Goal: Task Accomplishment & Management: Use online tool/utility

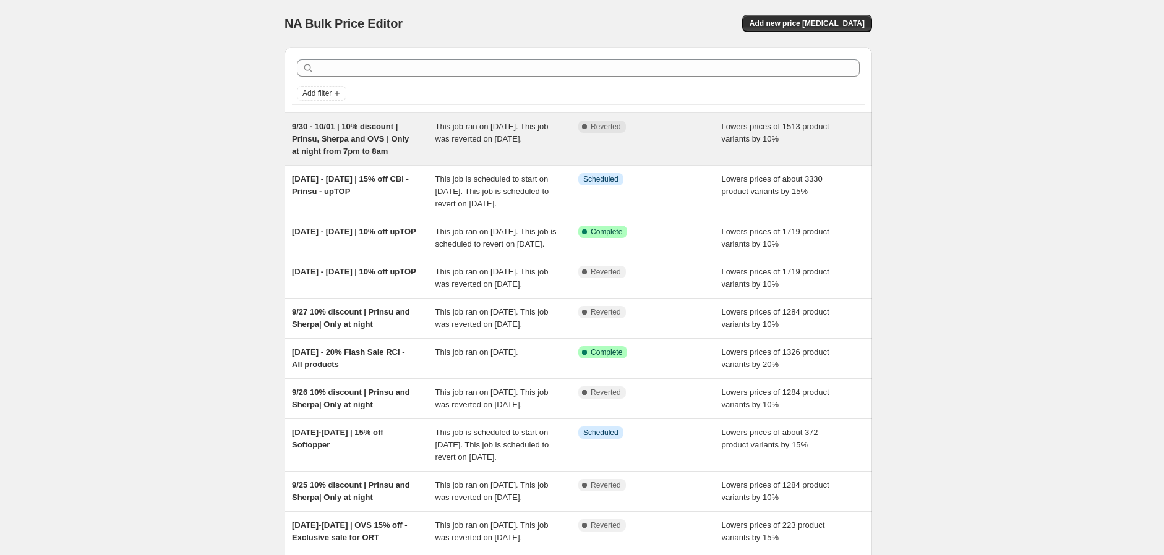
click at [378, 140] on span "9/30 - 10/01 | 10% discount | Prinsu, Sherpa and OVS | Only at night from 7pm t…" at bounding box center [350, 139] width 117 height 34
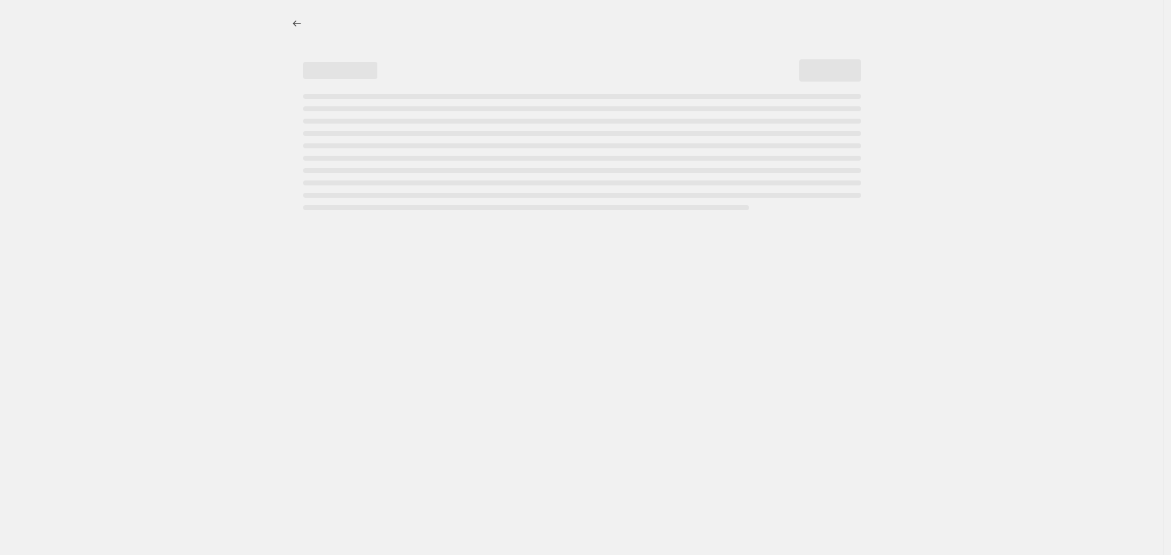
select select "percentage"
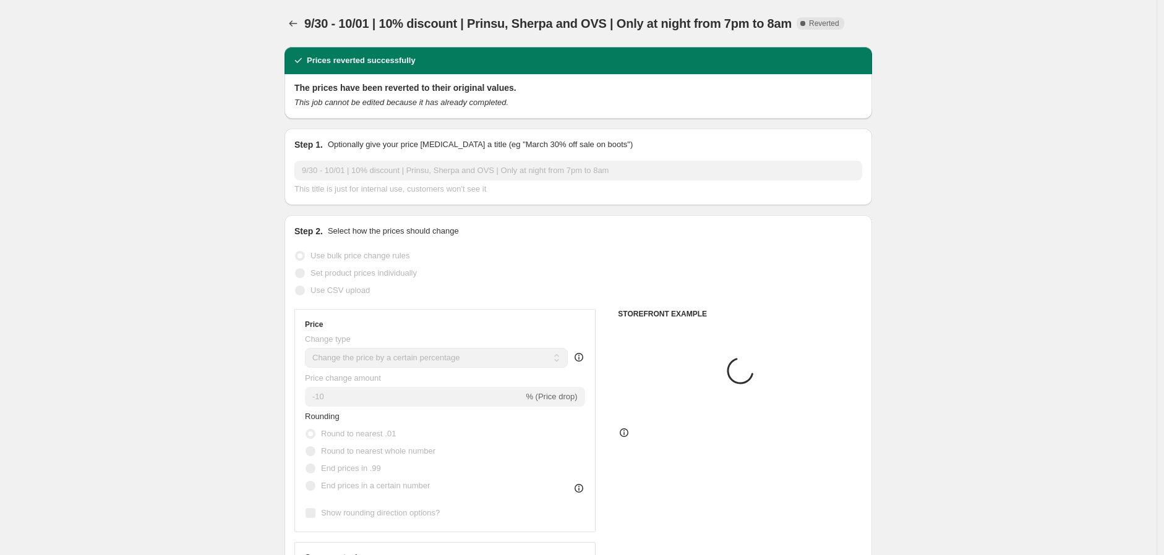
select select "vendor"
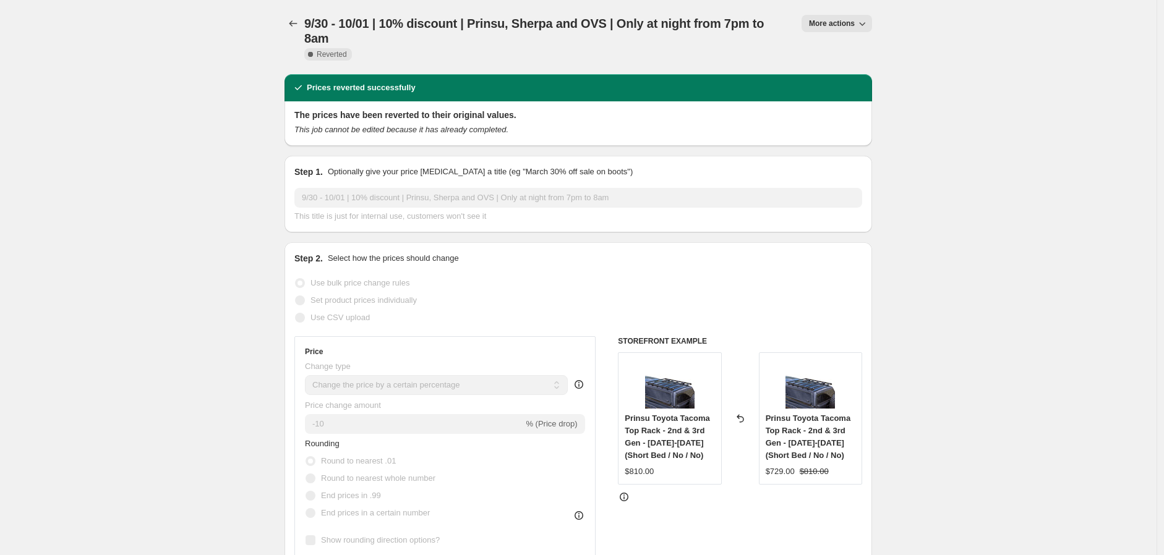
click at [867, 26] on icon "button" at bounding box center [862, 23] width 12 height 12
click at [858, 46] on span "Copy to new job" at bounding box center [840, 48] width 58 height 9
select select "percentage"
select select "vendor"
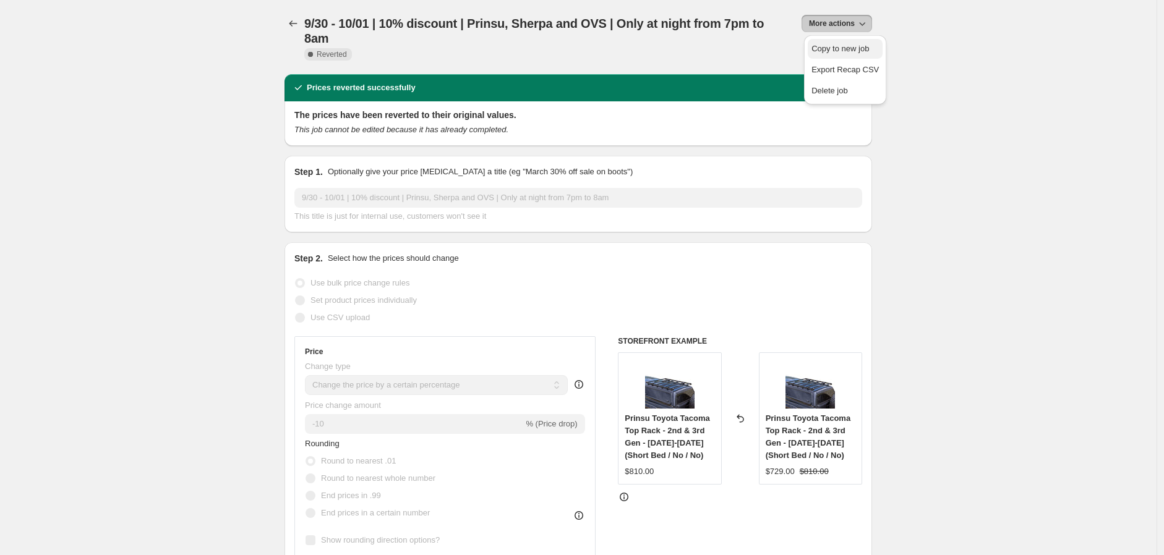
select select "vendor"
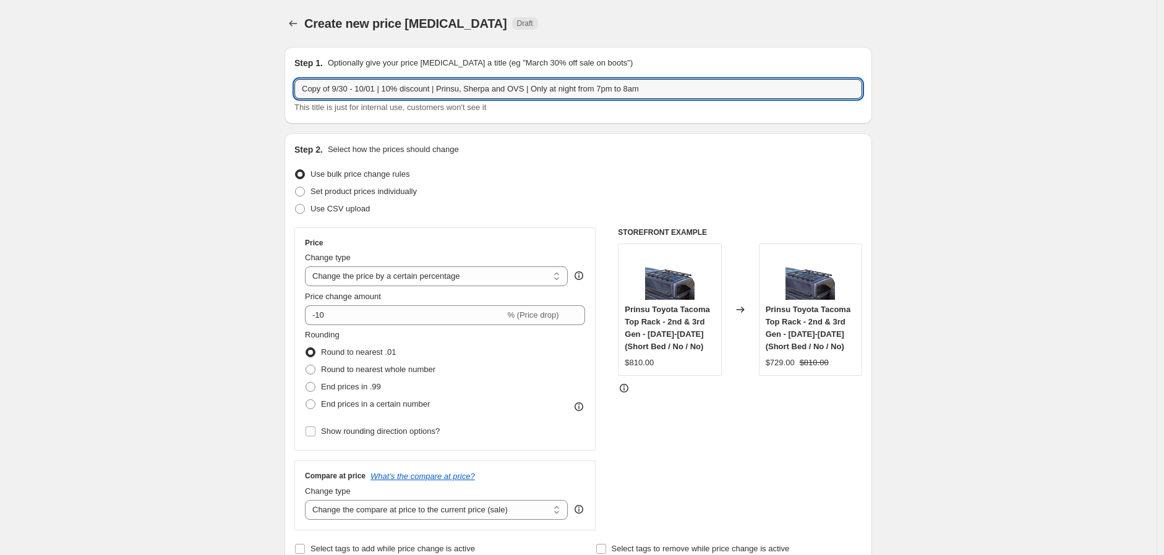
drag, startPoint x: 339, startPoint y: 84, endPoint x: 84, endPoint y: 117, distance: 256.9
type input "10/1 - 10/2 | 10% discount | Prinsu, Sherpa and OVS | Only at night from 7pm to…"
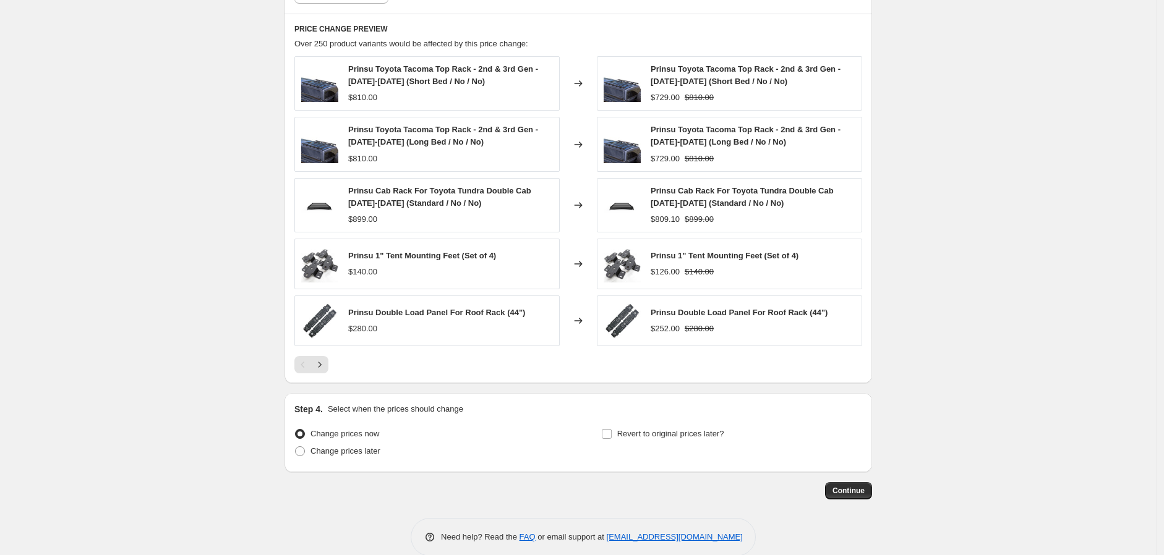
scroll to position [886, 0]
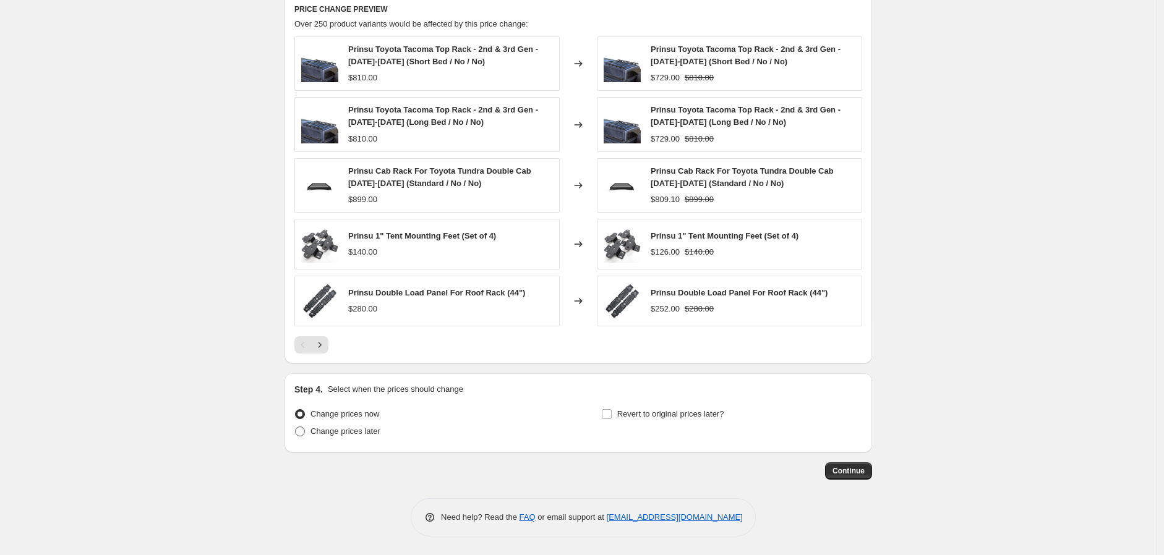
click at [359, 433] on span "Change prices later" at bounding box center [345, 431] width 70 height 9
click at [296, 427] on input "Change prices later" at bounding box center [295, 427] width 1 height 1
radio input "true"
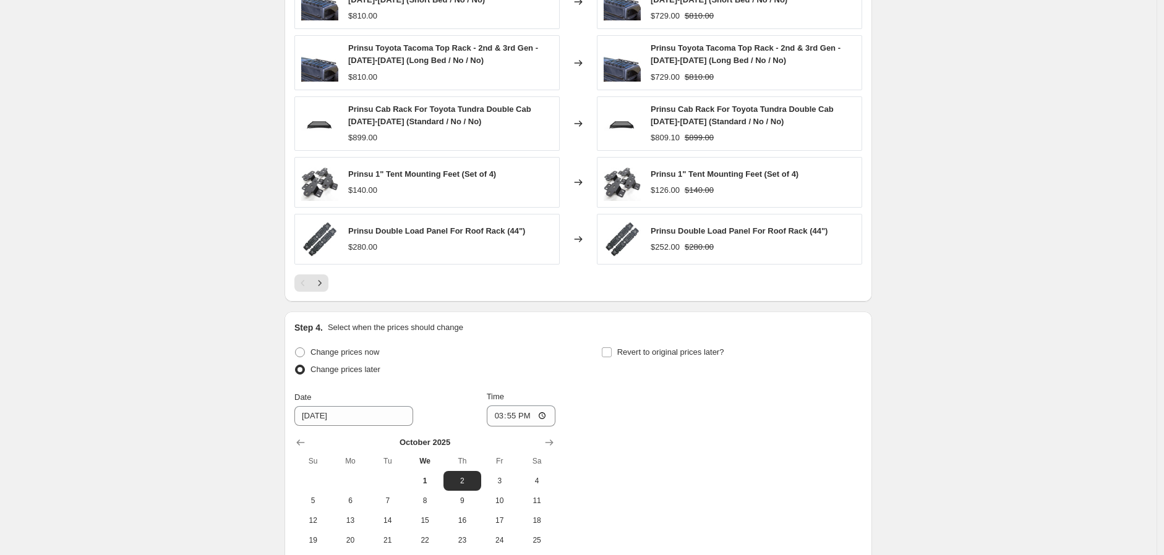
scroll to position [1098, 0]
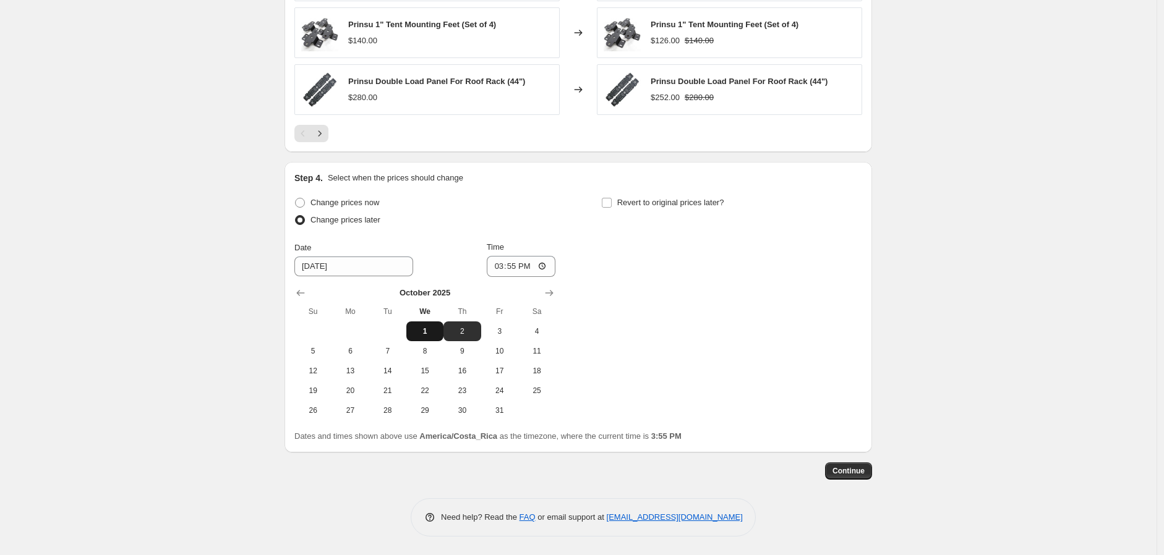
click at [433, 331] on span "1" at bounding box center [424, 331] width 27 height 10
type input "[DATE]"
click at [497, 267] on input "15:55" at bounding box center [521, 266] width 69 height 21
type input "19:00"
click at [616, 203] on label "Revert to original prices later?" at bounding box center [662, 202] width 123 height 17
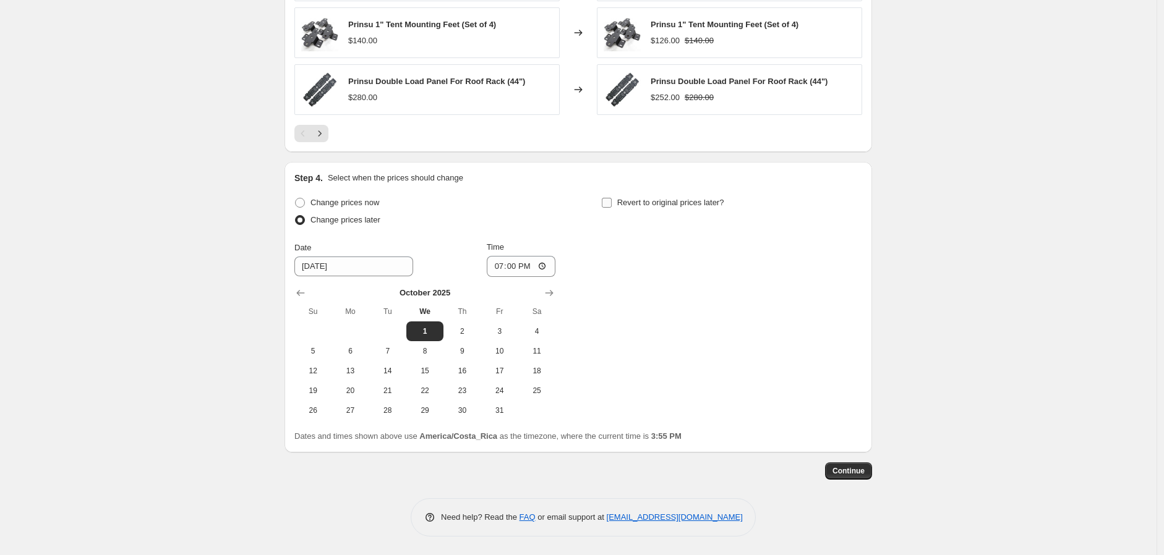
click at [612, 203] on input "Revert to original prices later?" at bounding box center [607, 203] width 10 height 10
checkbox input "true"
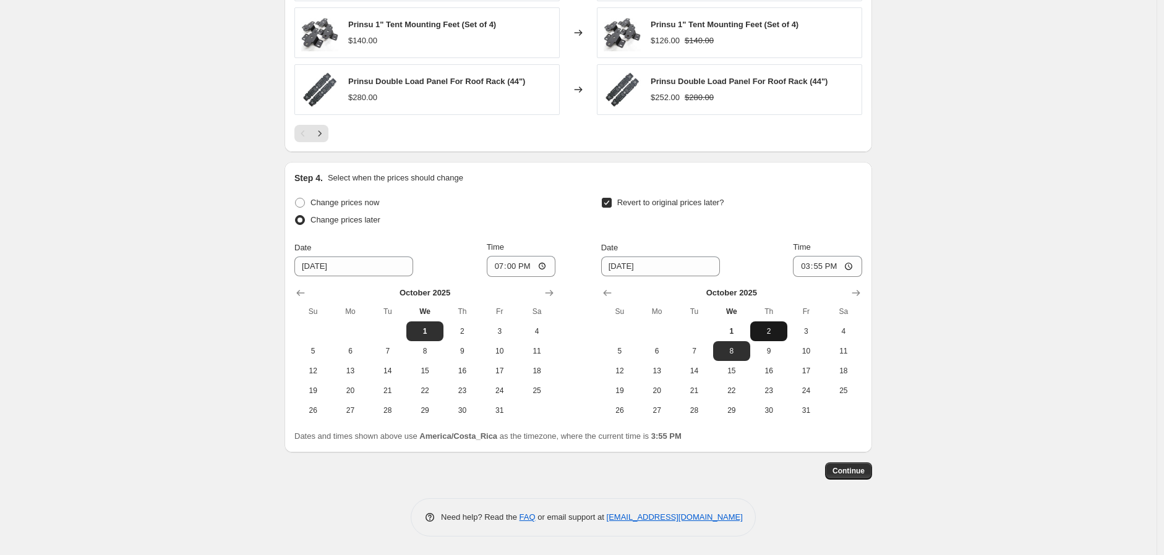
click at [777, 331] on span "2" at bounding box center [768, 331] width 27 height 10
type input "[DATE]"
click at [801, 268] on input "15:55" at bounding box center [827, 266] width 69 height 21
type input "08:00"
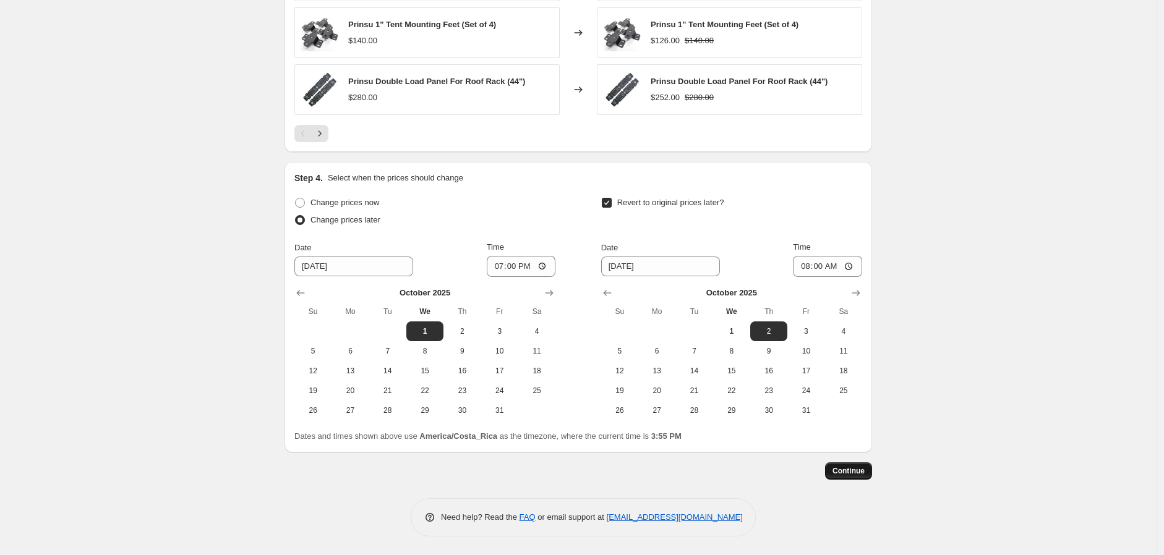
click at [861, 467] on span "Continue" at bounding box center [848, 471] width 32 height 10
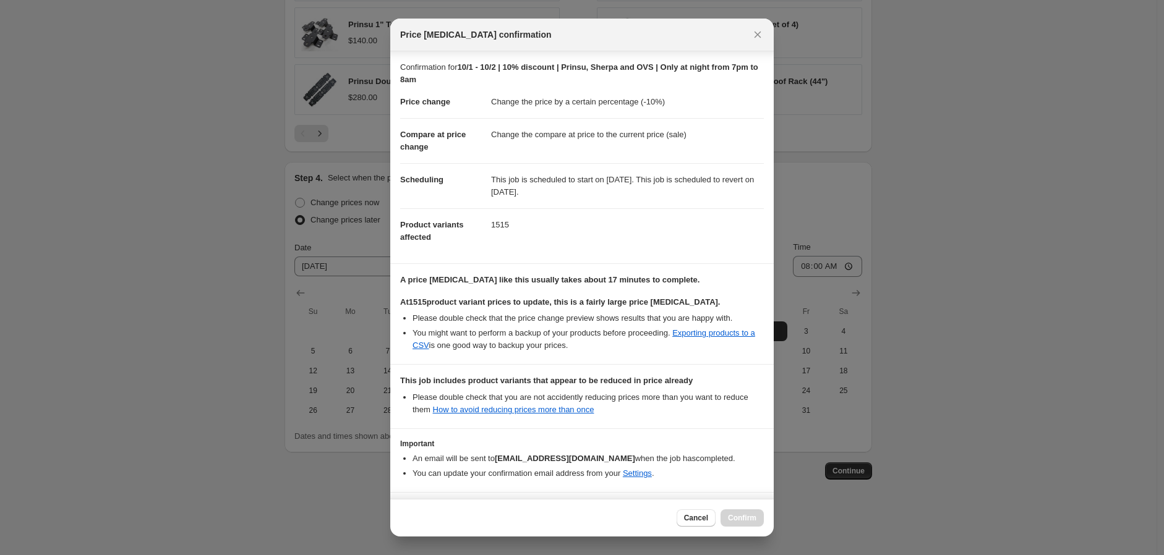
scroll to position [56, 0]
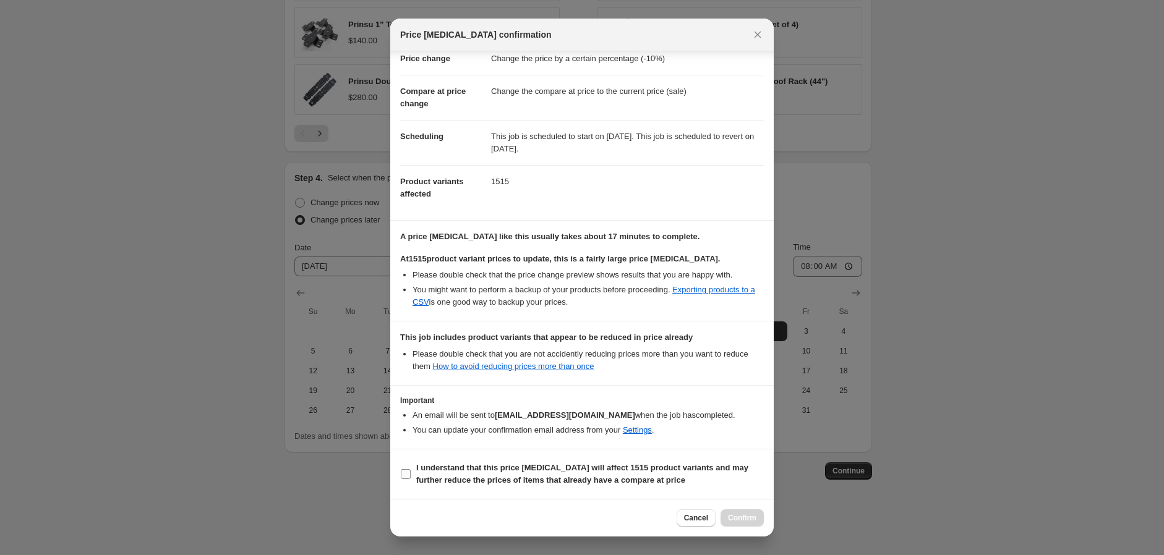
click at [406, 472] on input "I understand that this price [MEDICAL_DATA] will affect 1515 product variants a…" at bounding box center [406, 474] width 10 height 10
checkbox input "true"
click at [743, 516] on span "Confirm" at bounding box center [742, 518] width 28 height 10
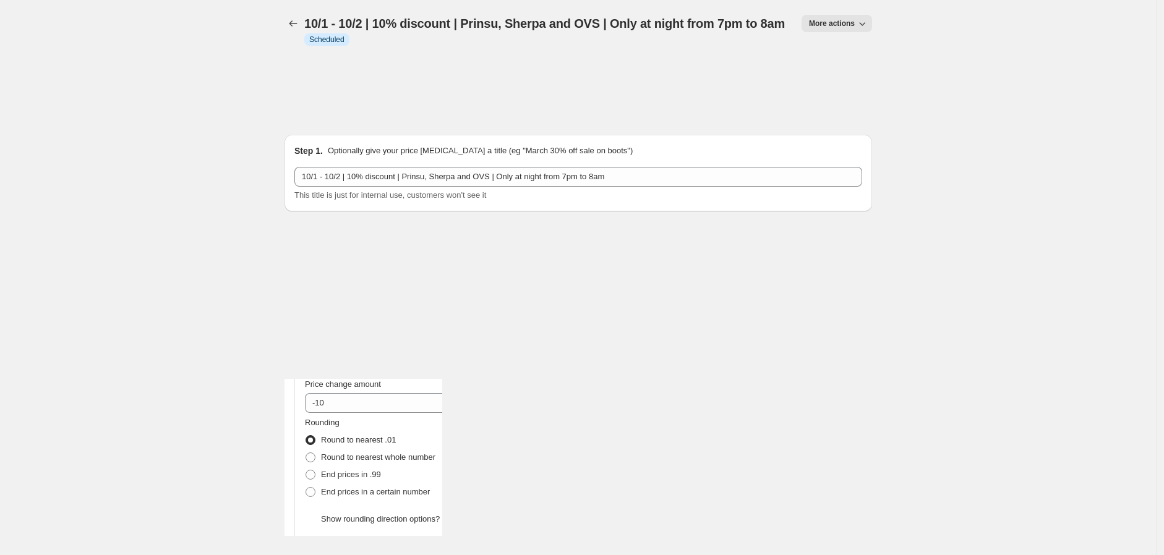
drag, startPoint x: 1130, startPoint y: 440, endPoint x: 802, endPoint y: 15, distance: 536.9
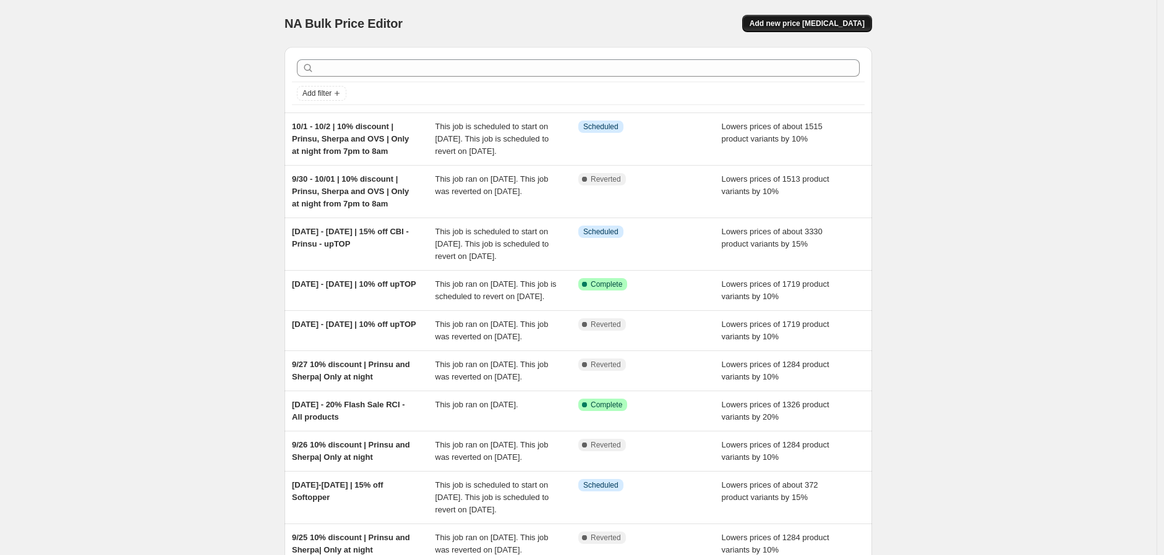
click at [845, 25] on span "Add new price [MEDICAL_DATA]" at bounding box center [806, 24] width 115 height 10
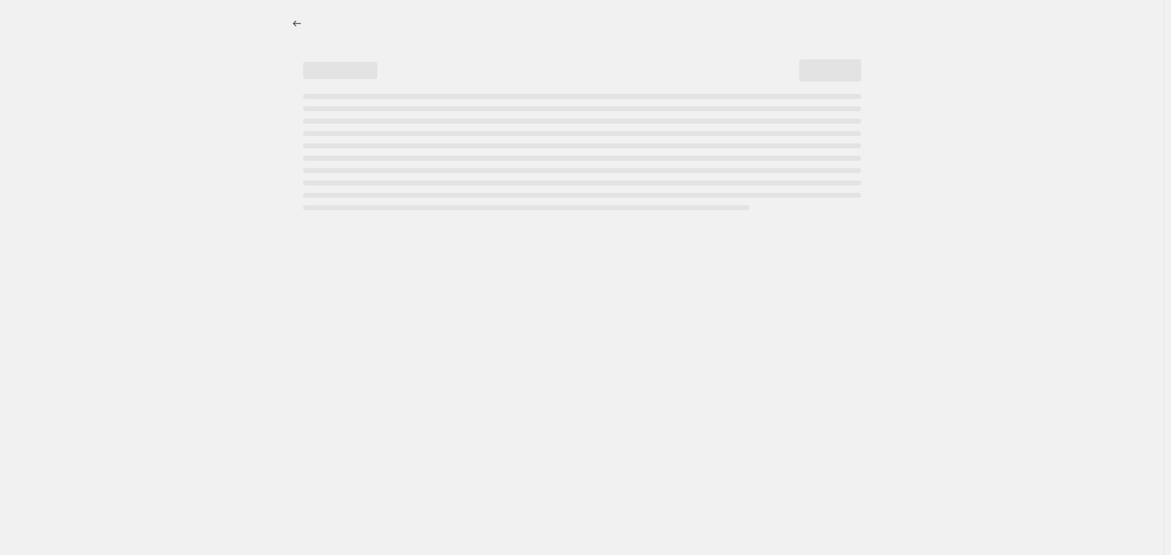
select select "percentage"
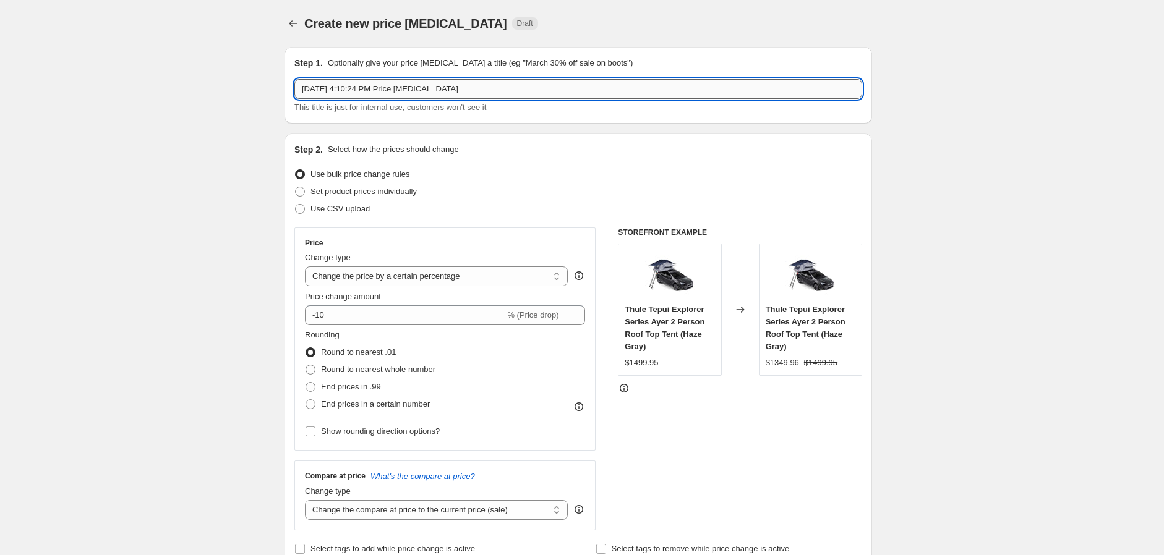
click at [511, 95] on input "Oct 1, 2025, 4:10:24 PM Price change job" at bounding box center [578, 89] width 568 height 20
type input "10/15 - 12/1 | Alu-Cab | 20% off"
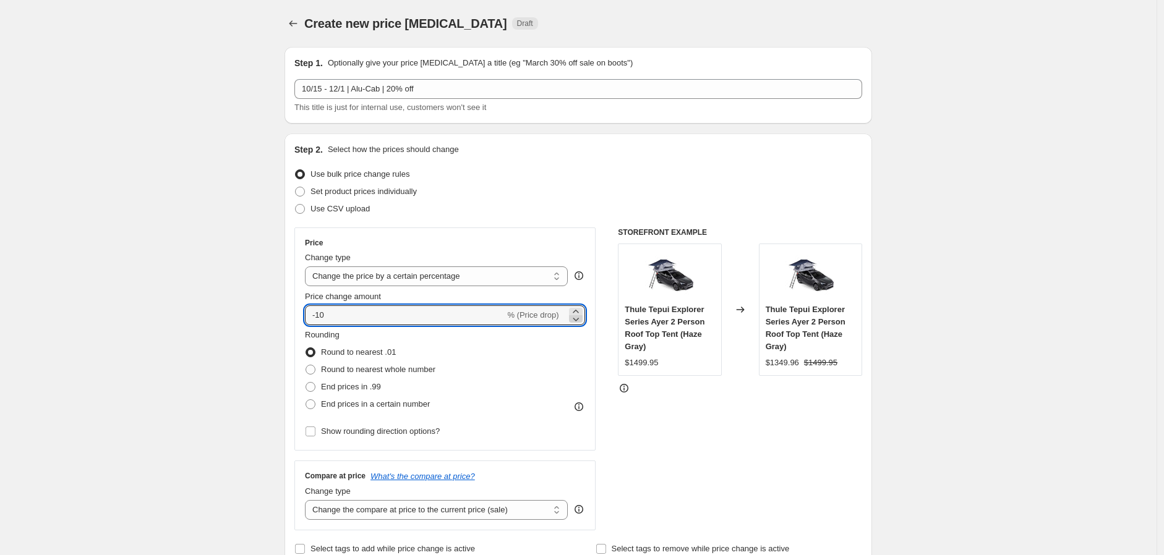
click at [576, 323] on icon at bounding box center [575, 319] width 12 height 12
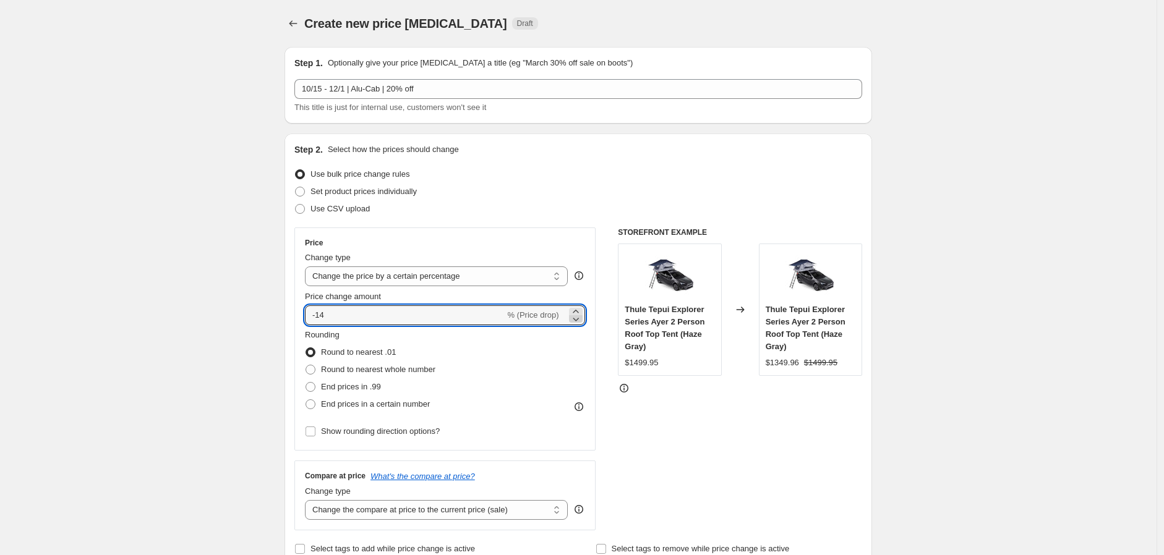
type input "-15"
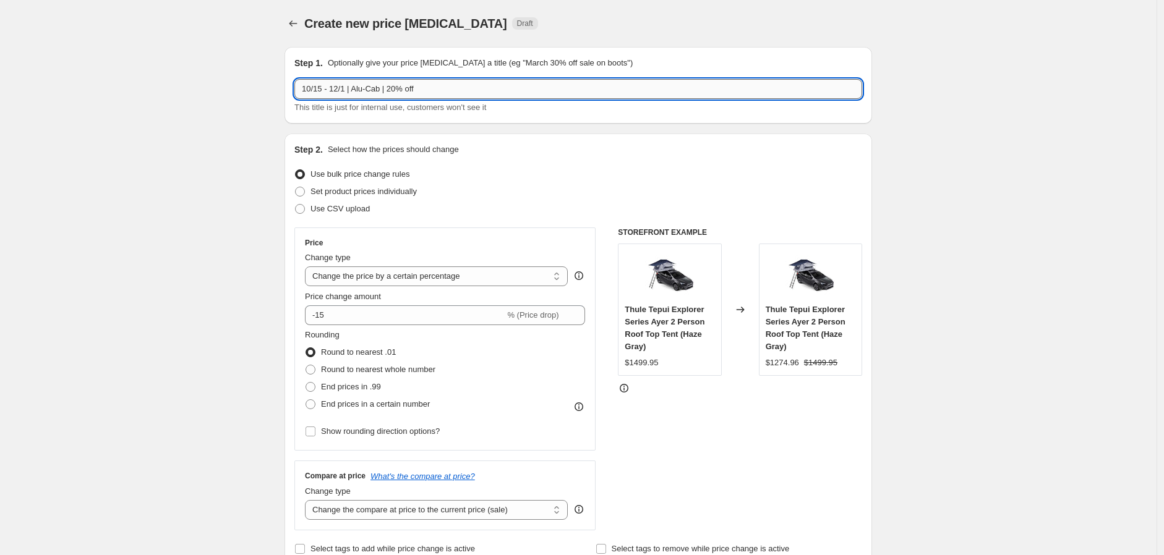
click at [474, 82] on input "10/15 - 12/1 | Alu-Cab | 20% off" at bounding box center [578, 89] width 568 height 20
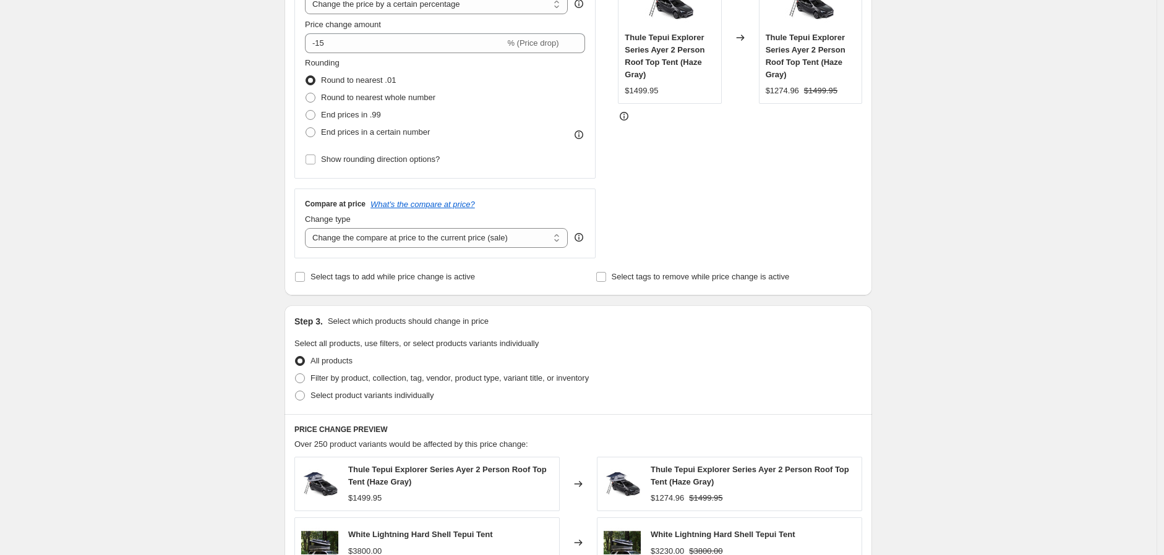
scroll to position [275, 0]
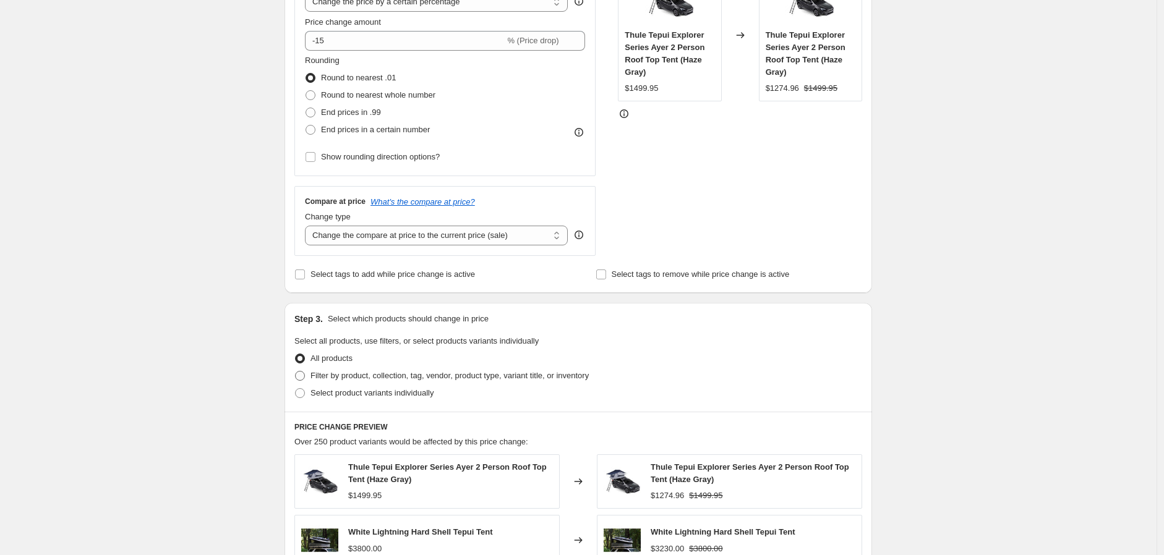
type input "10/15 - 12/1 | Alu-Cab | 20% off Contous Canopies and Accessories"
click at [346, 376] on span "Filter by product, collection, tag, vendor, product type, variant title, or inv…" at bounding box center [449, 375] width 278 height 9
click at [296, 372] on input "Filter by product, collection, tag, vendor, product type, variant title, or inv…" at bounding box center [295, 371] width 1 height 1
radio input "true"
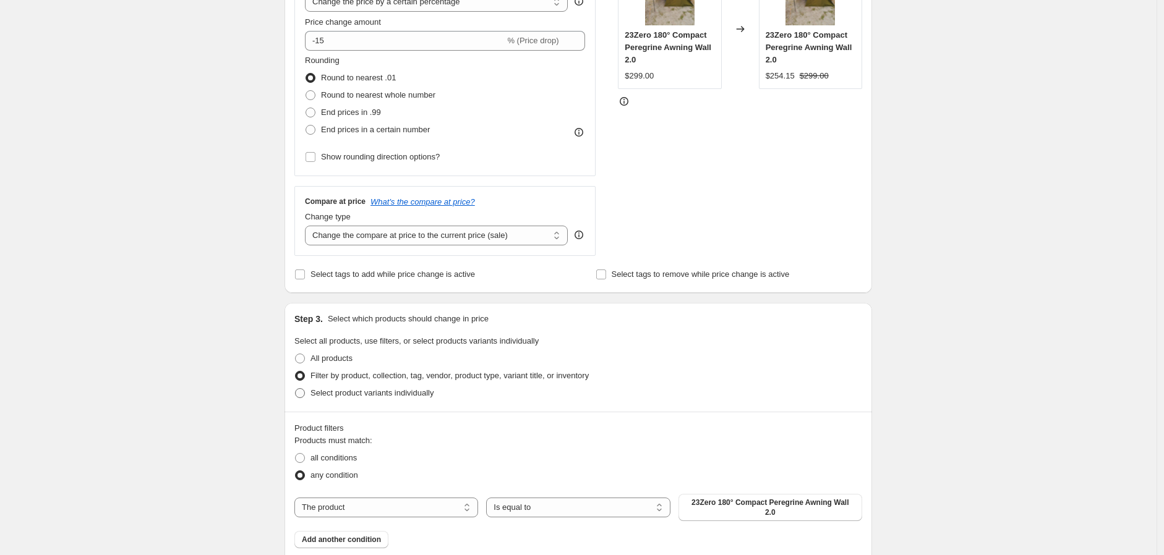
click at [356, 392] on span "Select product variants individually" at bounding box center [371, 392] width 123 height 9
click at [296, 389] on input "Select product variants individually" at bounding box center [295, 388] width 1 height 1
radio input "true"
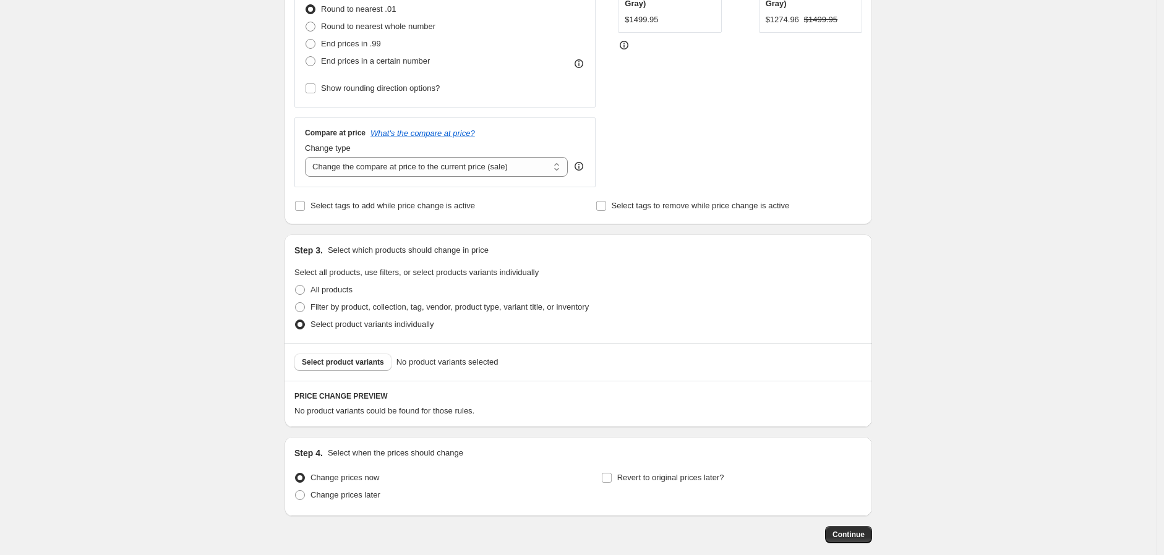
scroll to position [406, 0]
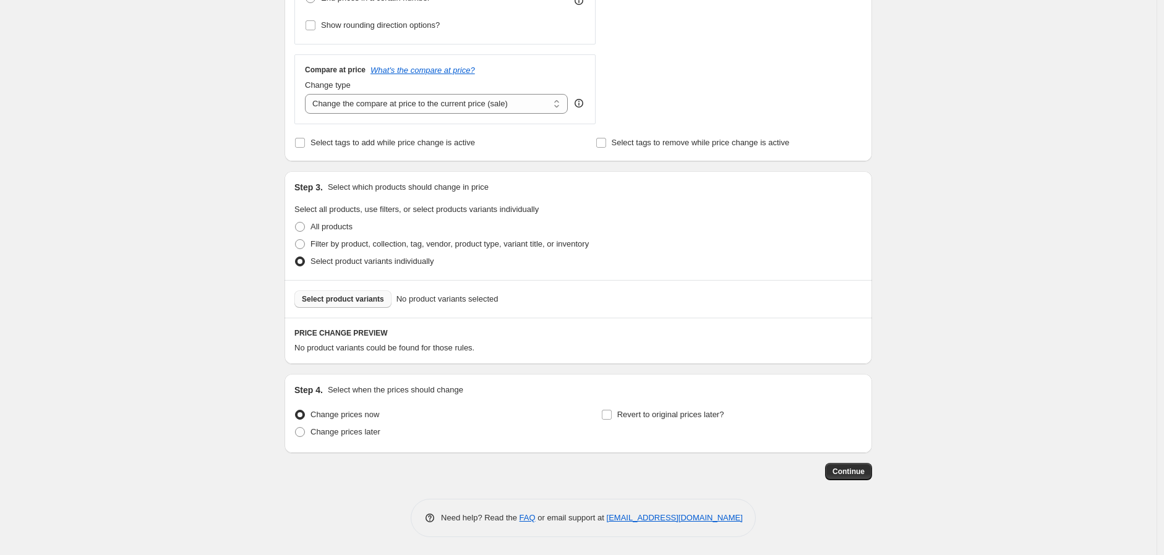
click at [332, 305] on button "Select product variants" at bounding box center [342, 299] width 97 height 17
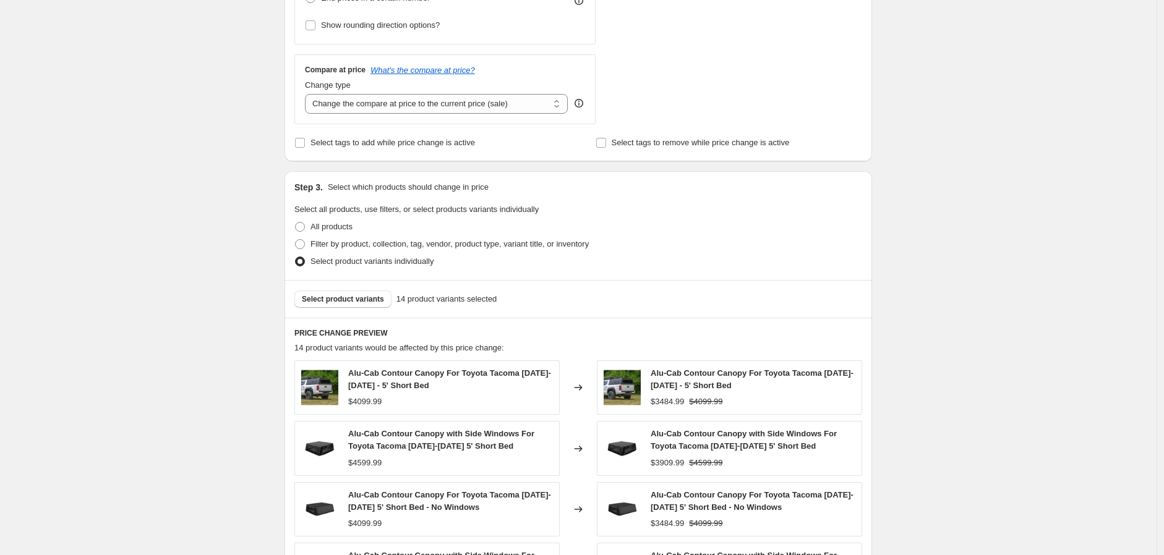
click at [217, 316] on div "Create new price change job. This page is ready Create new price change job Dra…" at bounding box center [578, 241] width 1156 height 1294
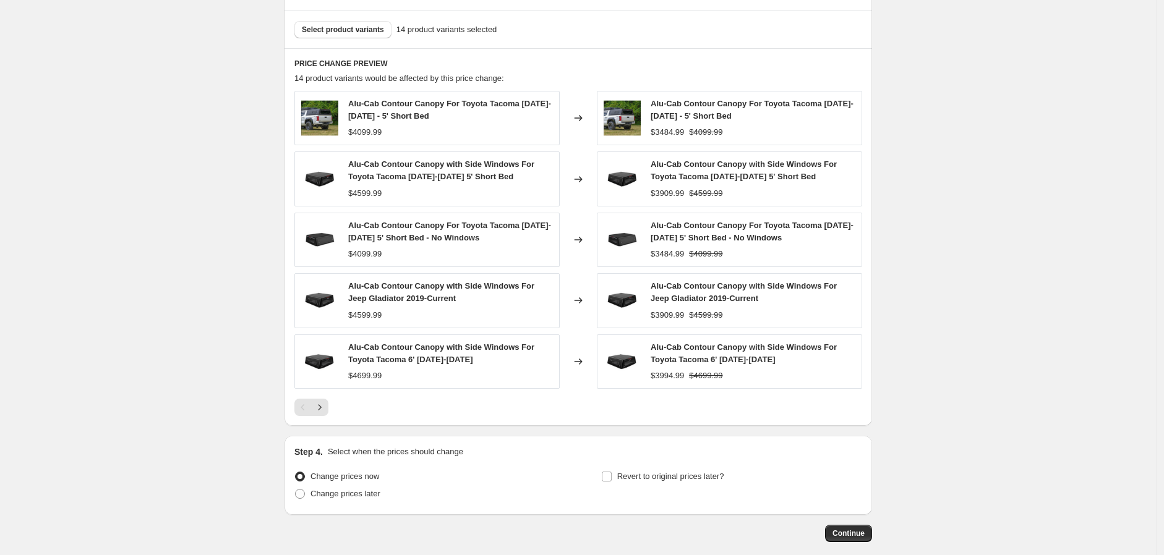
scroll to position [738, 0]
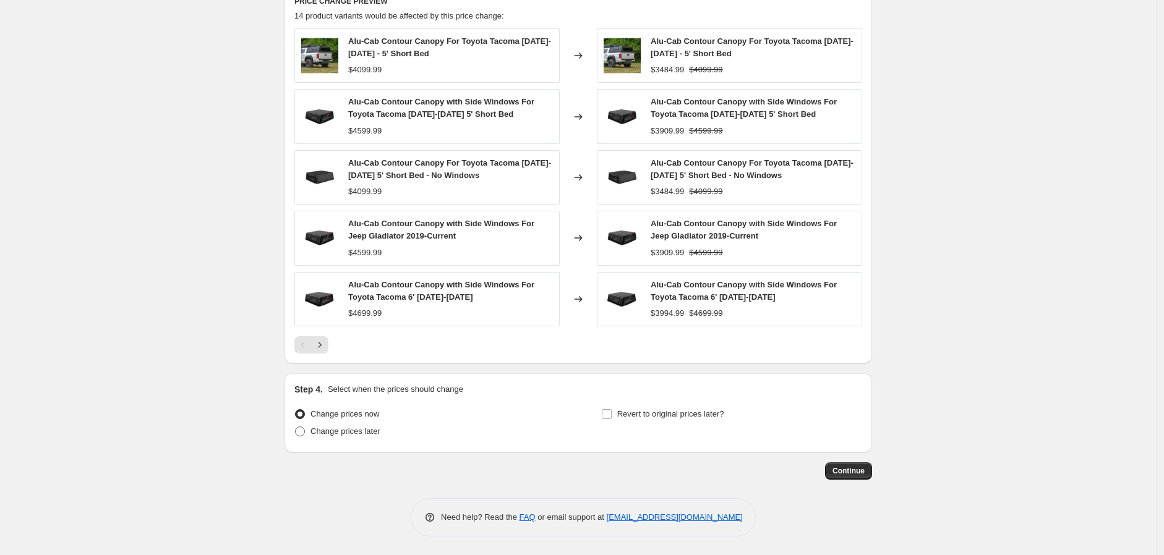
click at [373, 433] on span "Change prices later" at bounding box center [345, 431] width 70 height 9
click at [296, 427] on input "Change prices later" at bounding box center [295, 427] width 1 height 1
radio input "true"
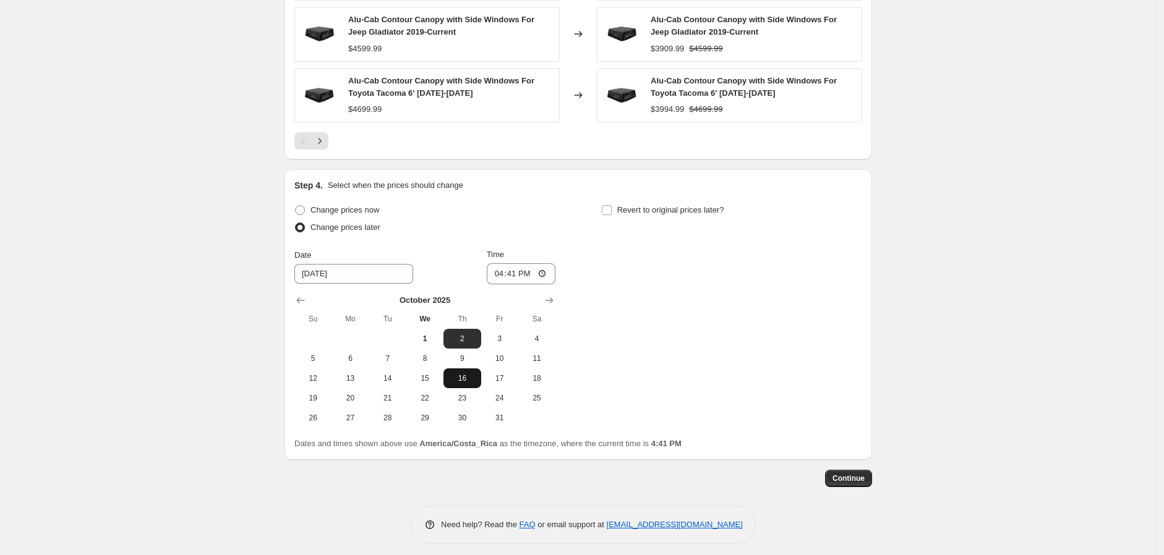
scroll to position [950, 0]
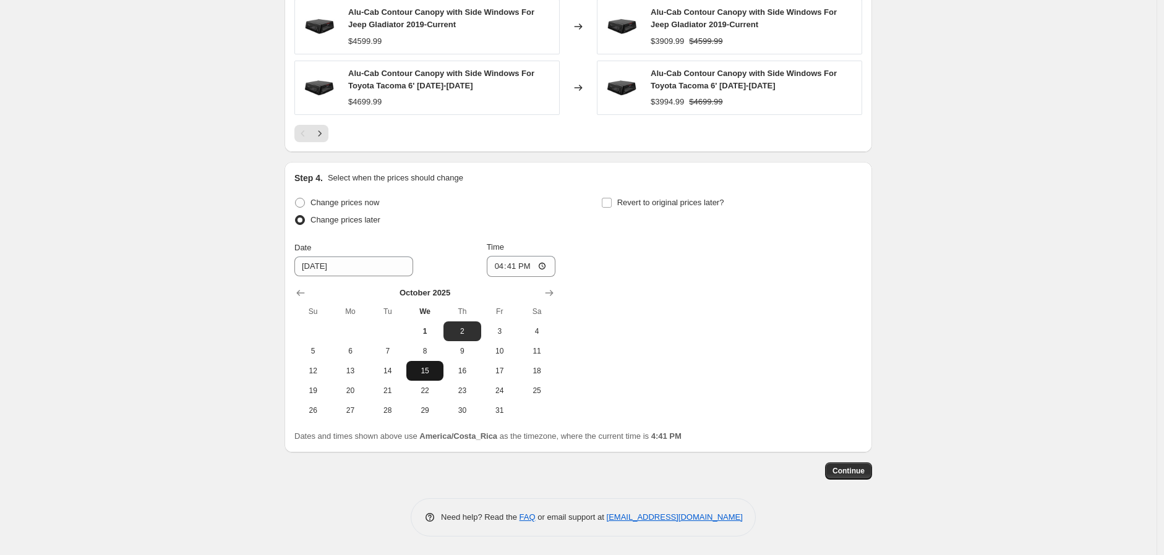
click at [422, 370] on span "15" at bounding box center [424, 371] width 27 height 10
click at [396, 373] on span "14" at bounding box center [387, 371] width 27 height 10
type input "10/14/2025"
click at [495, 271] on input "16:41" at bounding box center [521, 266] width 69 height 21
type input "19:00"
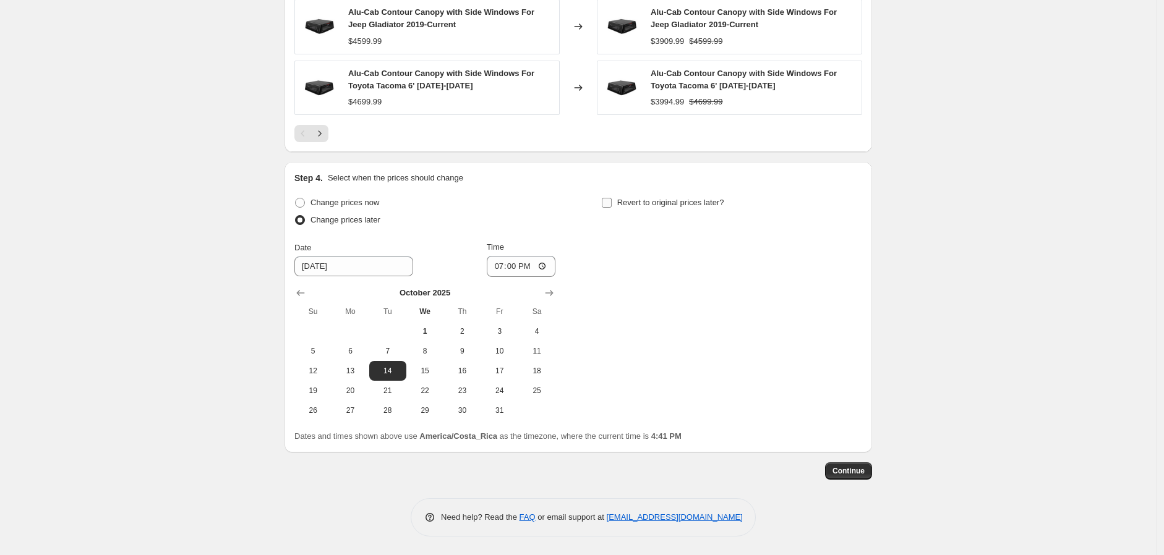
click at [691, 198] on span "Revert to original prices later?" at bounding box center [670, 202] width 107 height 9
click at [612, 198] on input "Revert to original prices later?" at bounding box center [607, 203] width 10 height 10
checkbox input "true"
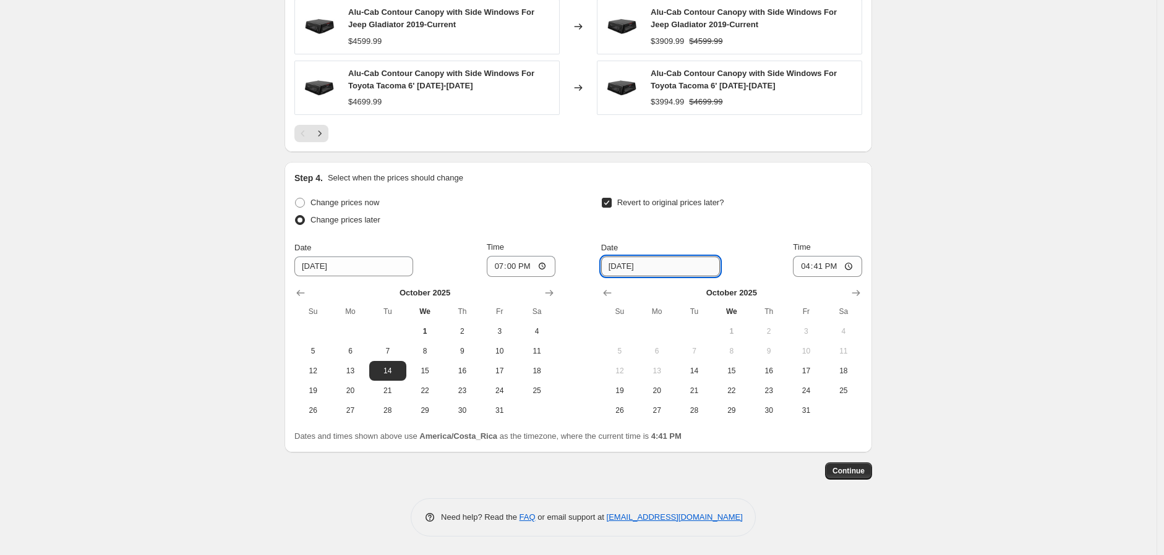
click at [648, 268] on input "[DATE]" at bounding box center [660, 267] width 119 height 20
click at [633, 267] on input "[DATE]" at bounding box center [660, 267] width 119 height 20
click at [623, 268] on input "[DATE]" at bounding box center [660, 267] width 119 height 20
click at [611, 268] on input "[DATE]" at bounding box center [660, 267] width 119 height 20
click at [858, 288] on icon "Show next month, November 2025" at bounding box center [856, 293] width 12 height 12
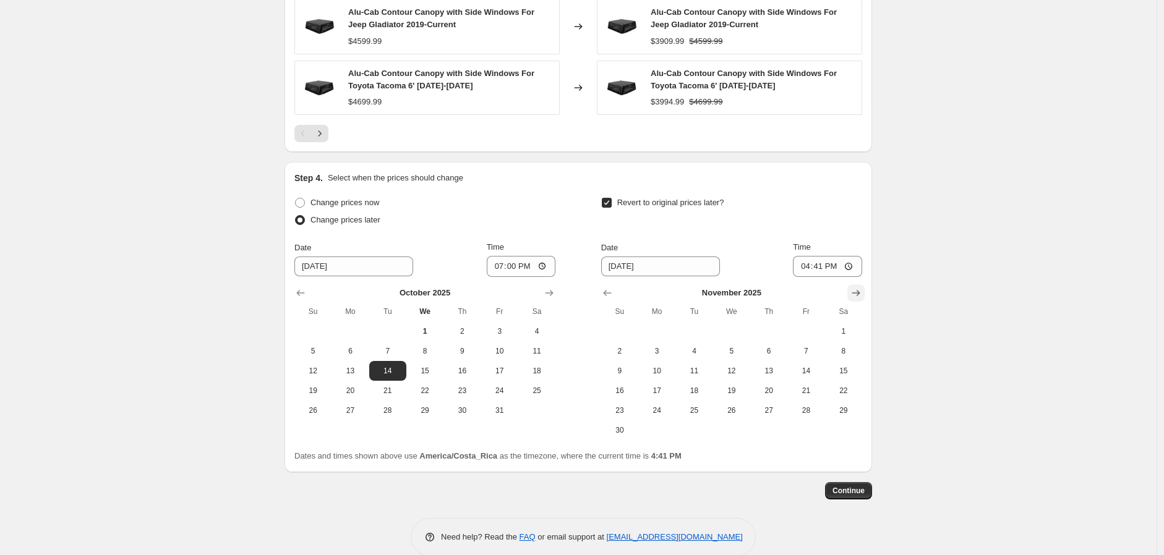
click at [858, 288] on icon "Show next month, December 2025" at bounding box center [856, 293] width 12 height 12
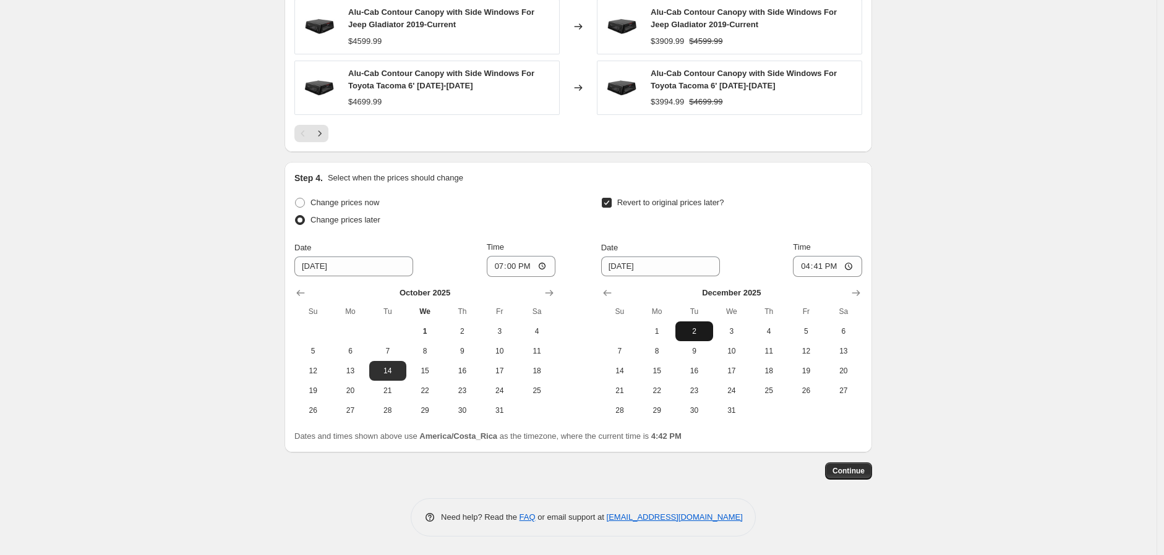
click at [696, 328] on span "2" at bounding box center [693, 331] width 27 height 10
click at [670, 331] on span "1" at bounding box center [656, 331] width 27 height 10
type input "12/1/2025"
click at [806, 266] on input "16:41" at bounding box center [827, 266] width 69 height 21
type input "12:00"
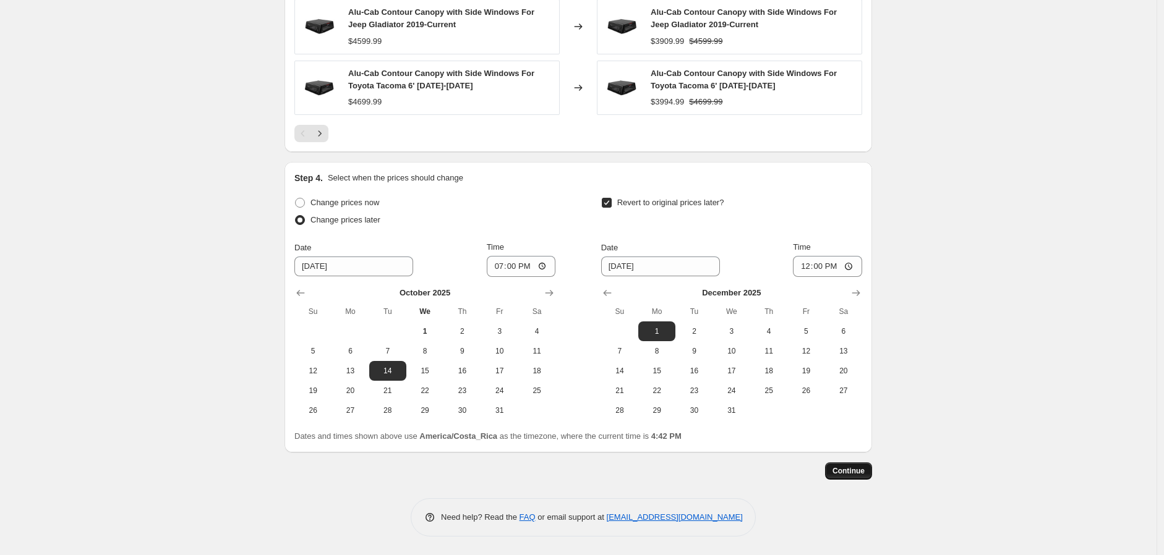
click at [864, 474] on span "Continue" at bounding box center [848, 471] width 32 height 10
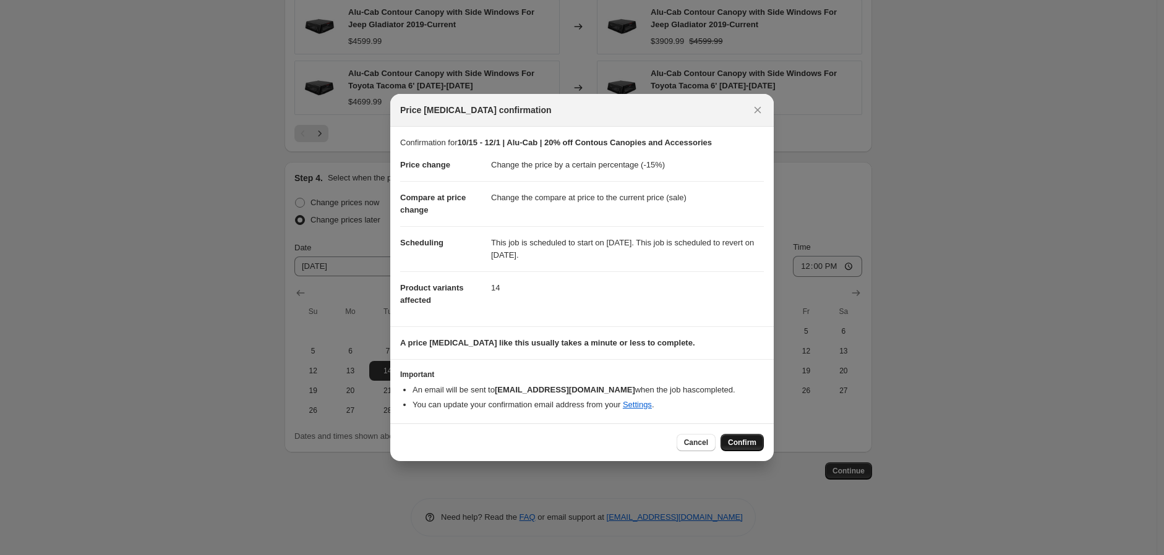
click at [749, 443] on span "Confirm" at bounding box center [742, 443] width 28 height 10
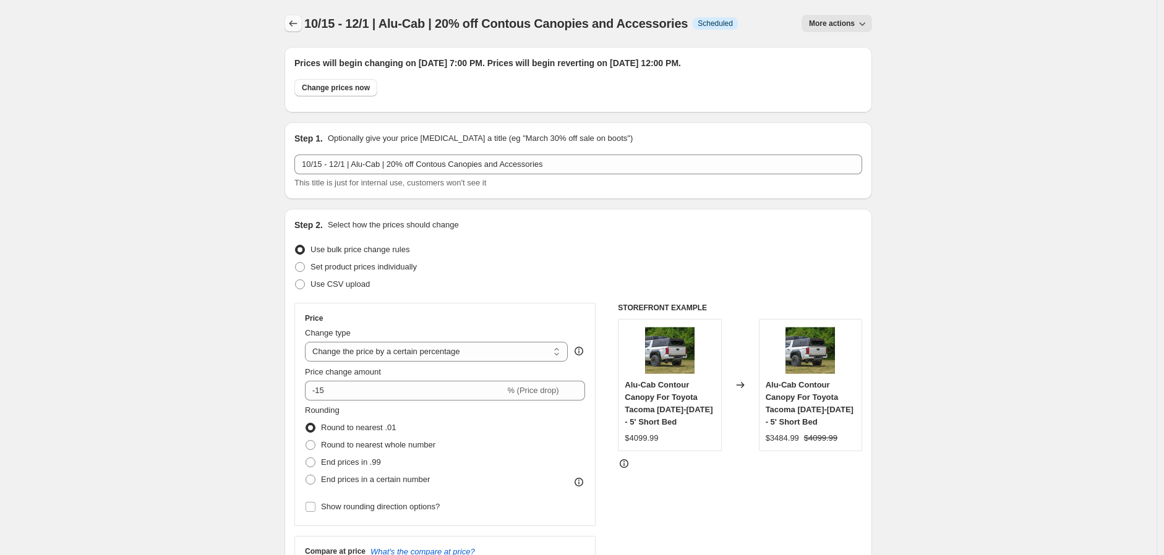
click at [295, 24] on icon "Price change jobs" at bounding box center [293, 23] width 12 height 12
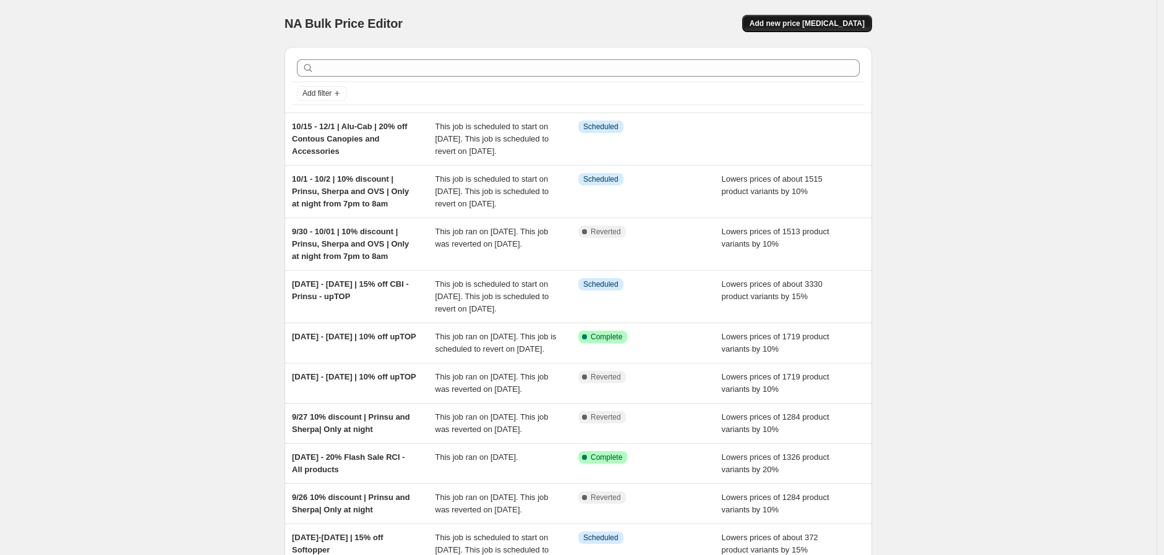
click at [780, 24] on span "Add new price [MEDICAL_DATA]" at bounding box center [806, 24] width 115 height 10
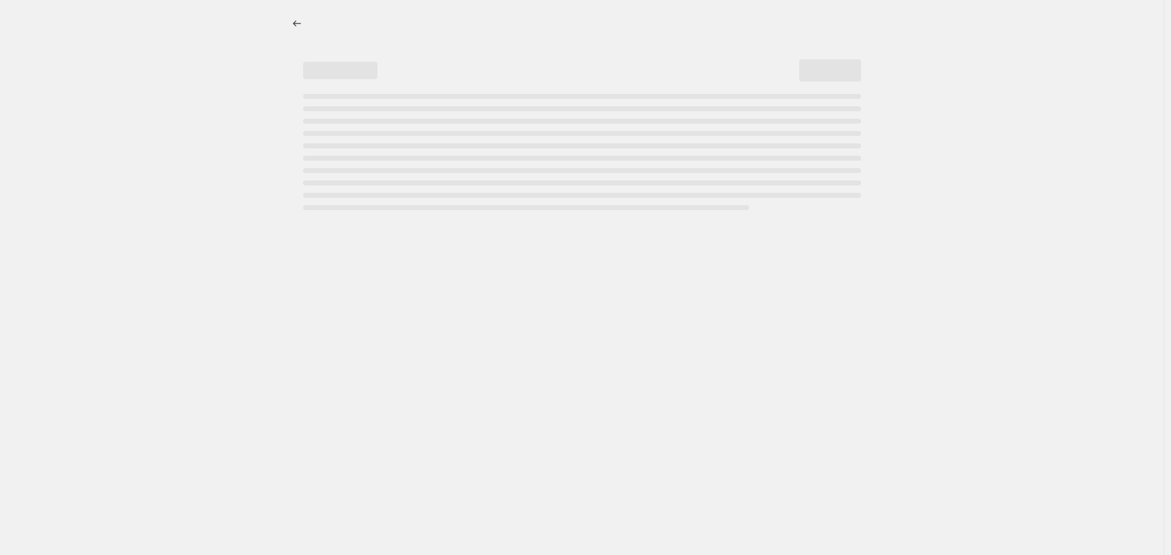
select select "percentage"
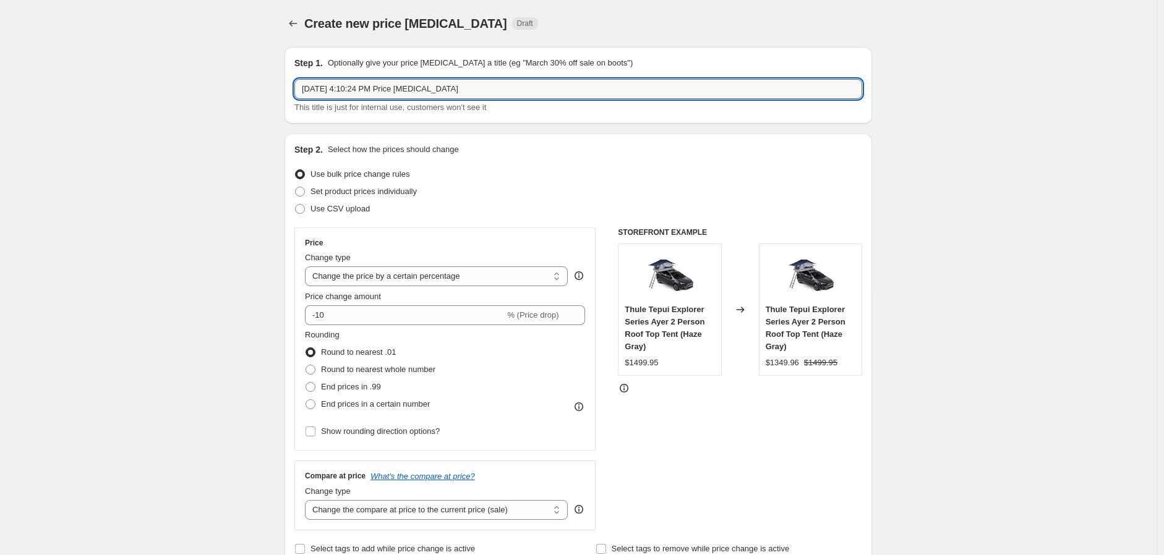
click at [430, 94] on input "Oct 1, 2025, 4:10:24 PM Price change job" at bounding box center [578, 89] width 568 height 20
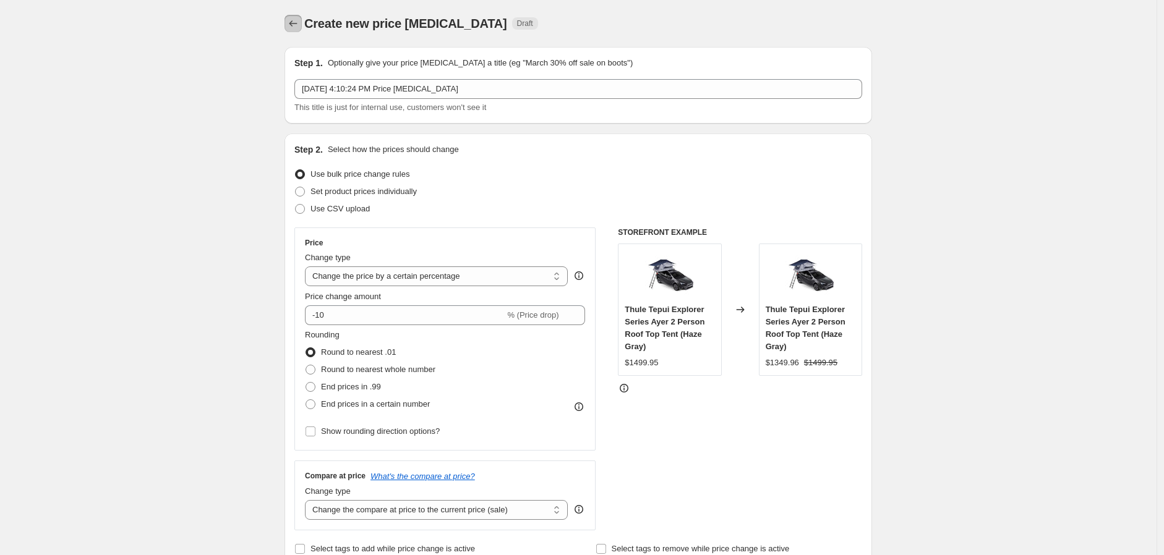
click at [299, 22] on icon "Price change jobs" at bounding box center [293, 23] width 12 height 12
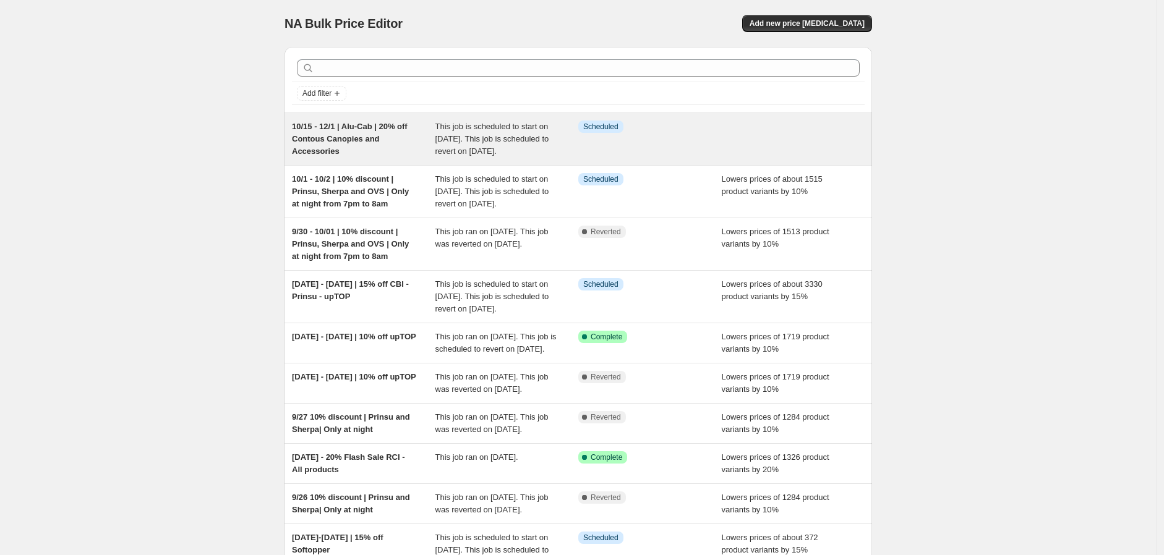
click at [440, 133] on div "This job is scheduled to start on October 14, 2025. This job is scheduled to re…" at bounding box center [506, 139] width 143 height 37
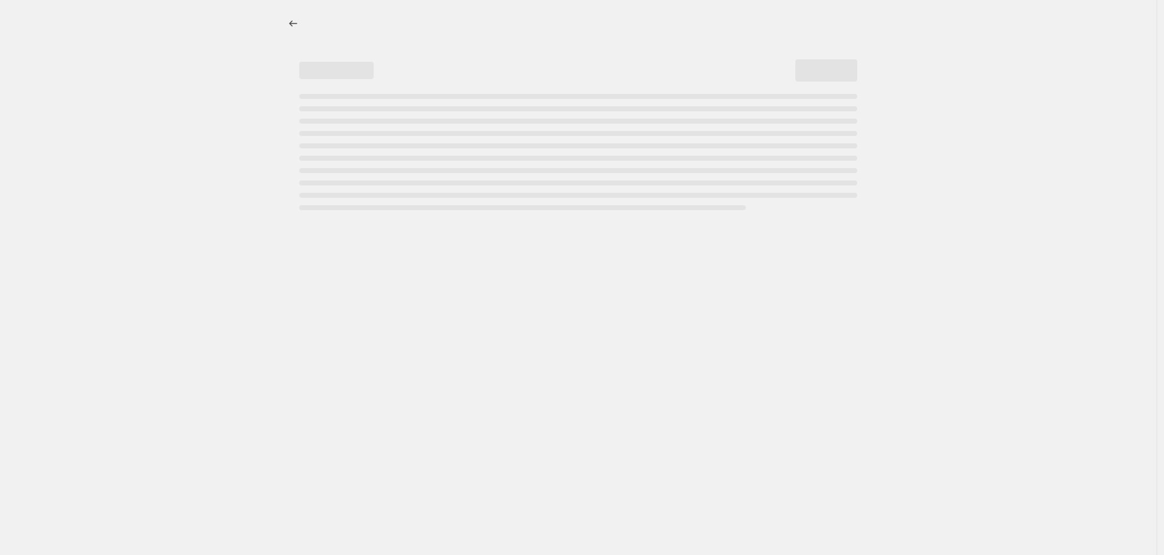
select select "percentage"
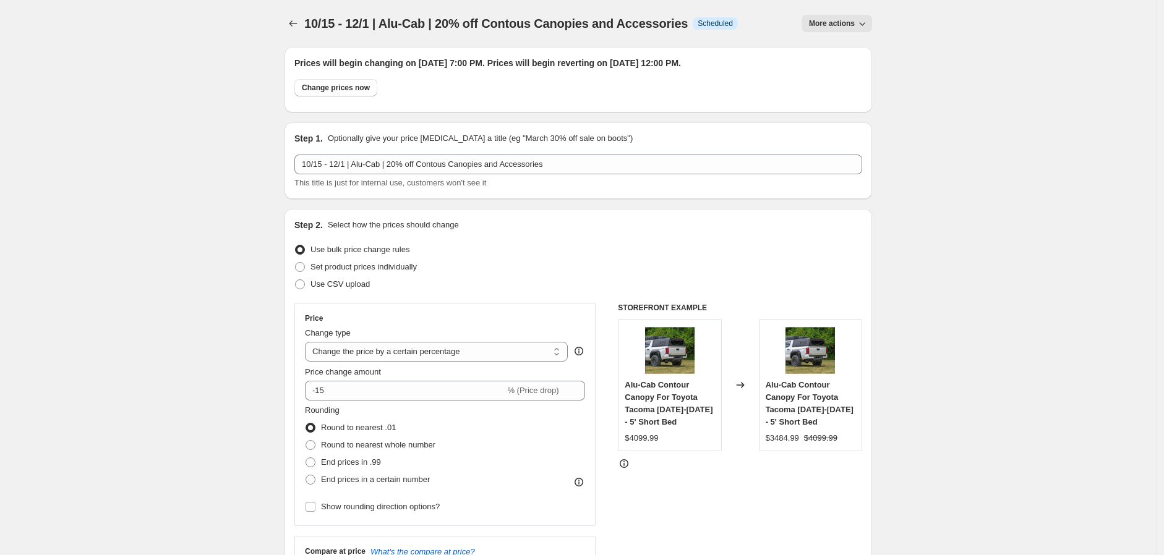
click at [850, 20] on span "More actions" at bounding box center [832, 24] width 46 height 10
click at [843, 47] on span "Copy to new job" at bounding box center [840, 48] width 58 height 9
select select "percentage"
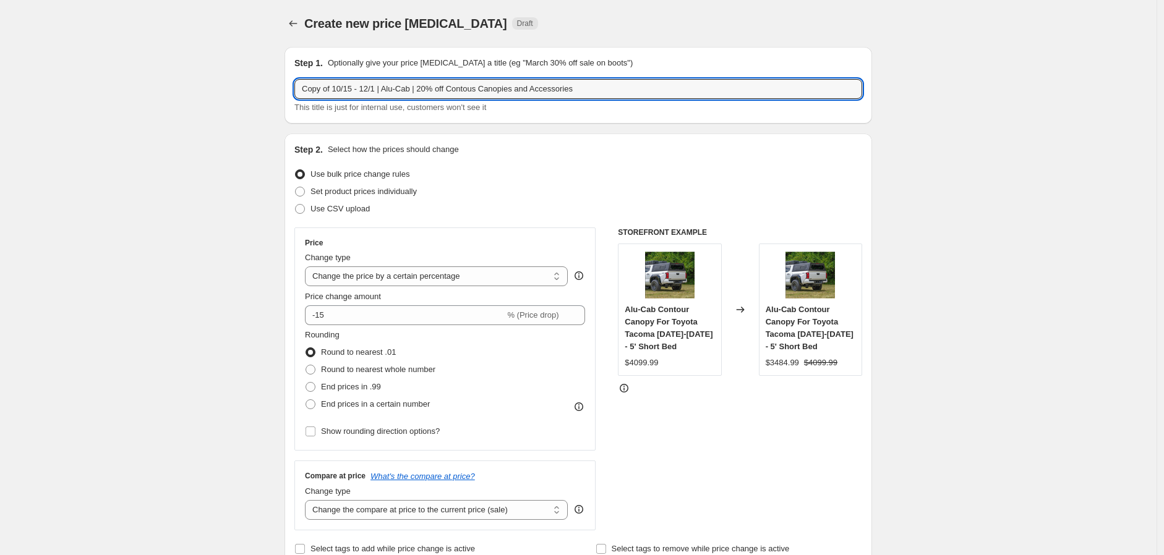
drag, startPoint x: 338, startPoint y: 89, endPoint x: 190, endPoint y: 93, distance: 147.2
click at [400, 92] on input "10/15 - 12/1 | Alu-Cab | 20% off Contous Canopies and Accessories" at bounding box center [578, 89] width 568 height 20
type input "10/15 - 12/1 | Alu-Cab | 10% off GEn 3R Tent ModCAP Range and Roof Conversions"
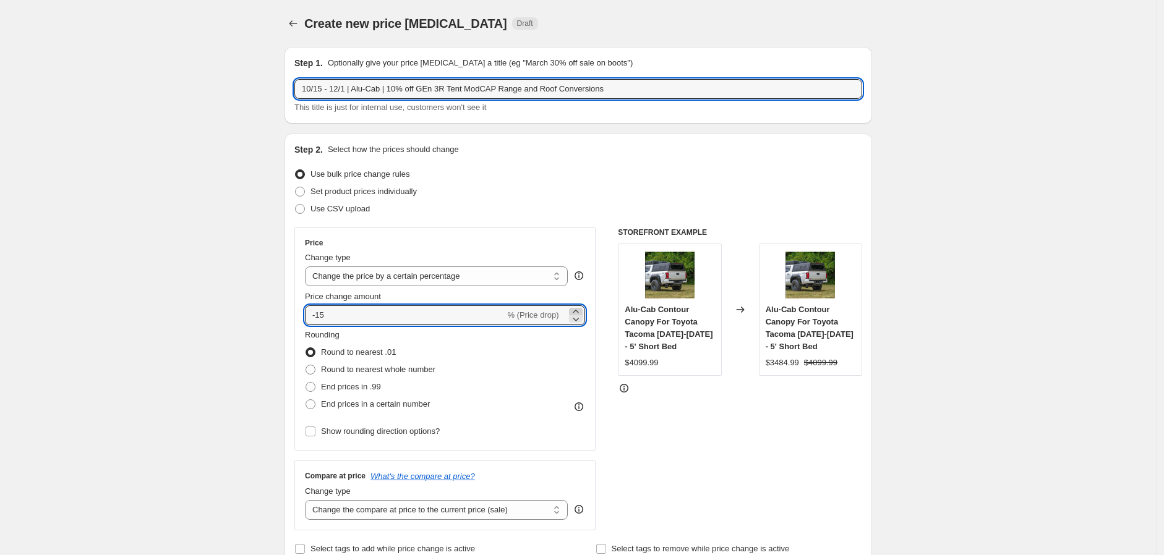
click at [578, 310] on icon at bounding box center [575, 311] width 12 height 12
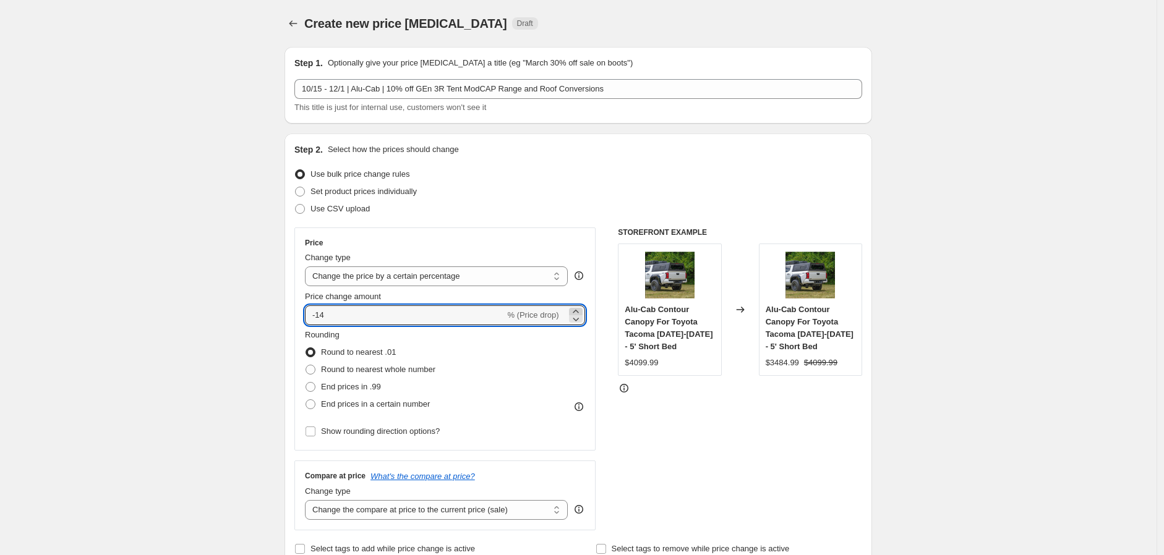
click at [578, 310] on icon at bounding box center [576, 311] width 6 height 3
type input "-10"
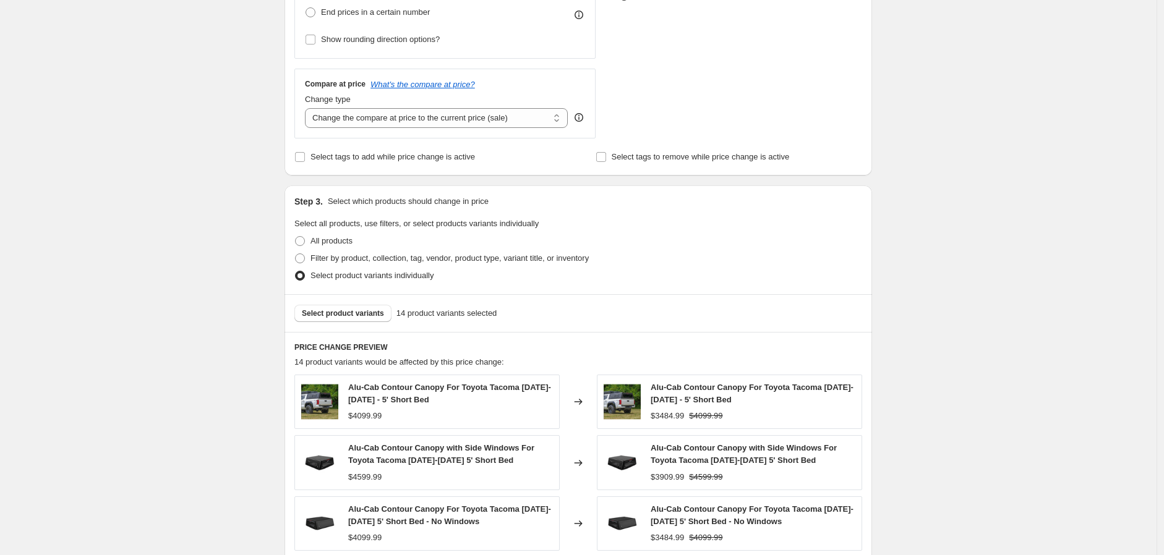
scroll to position [412, 0]
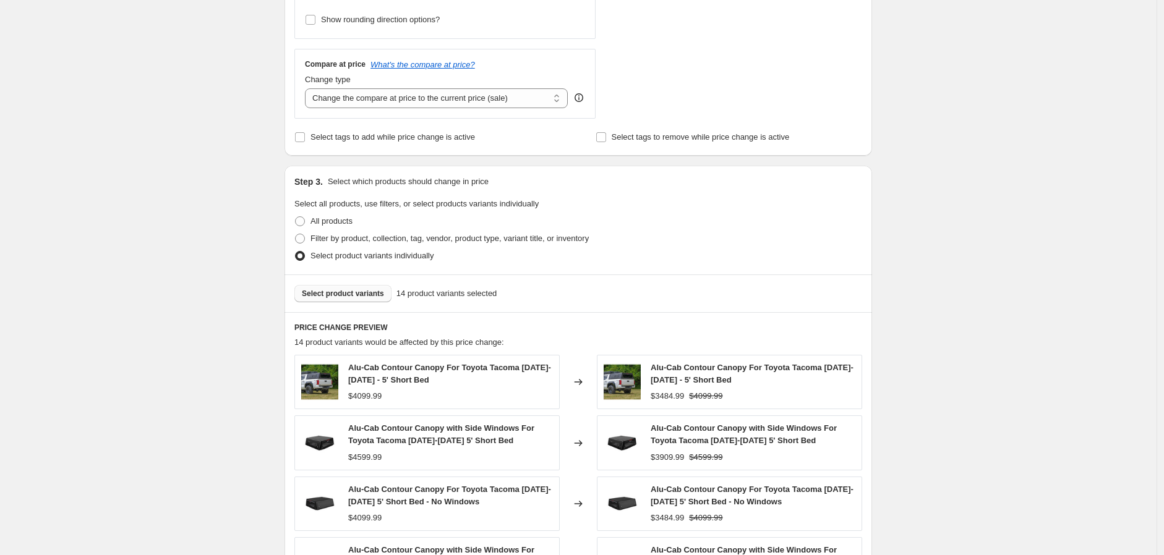
click at [337, 291] on span "Select product variants" at bounding box center [343, 294] width 82 height 10
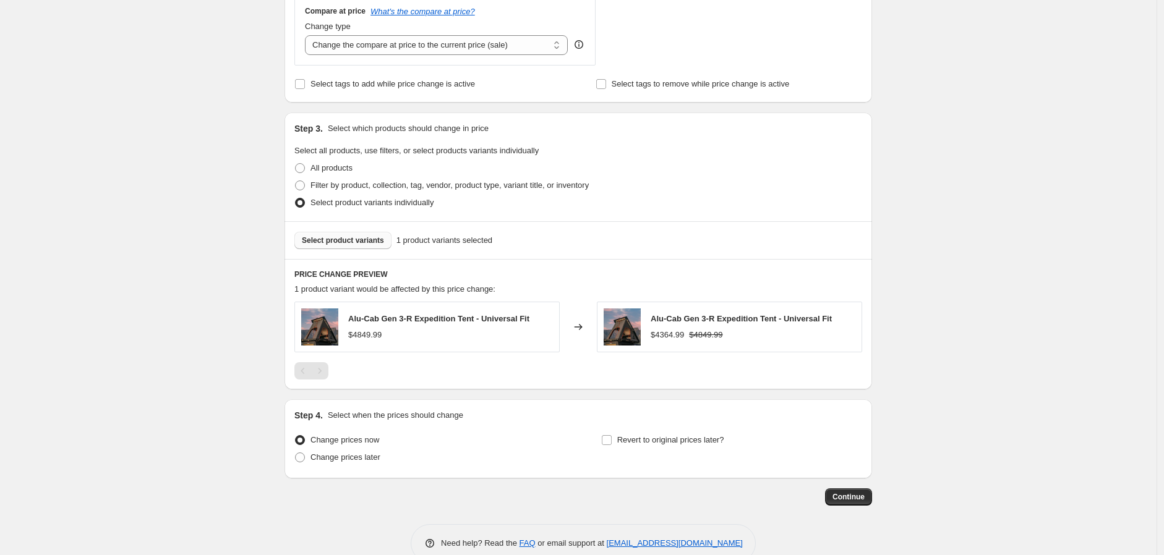
scroll to position [490, 0]
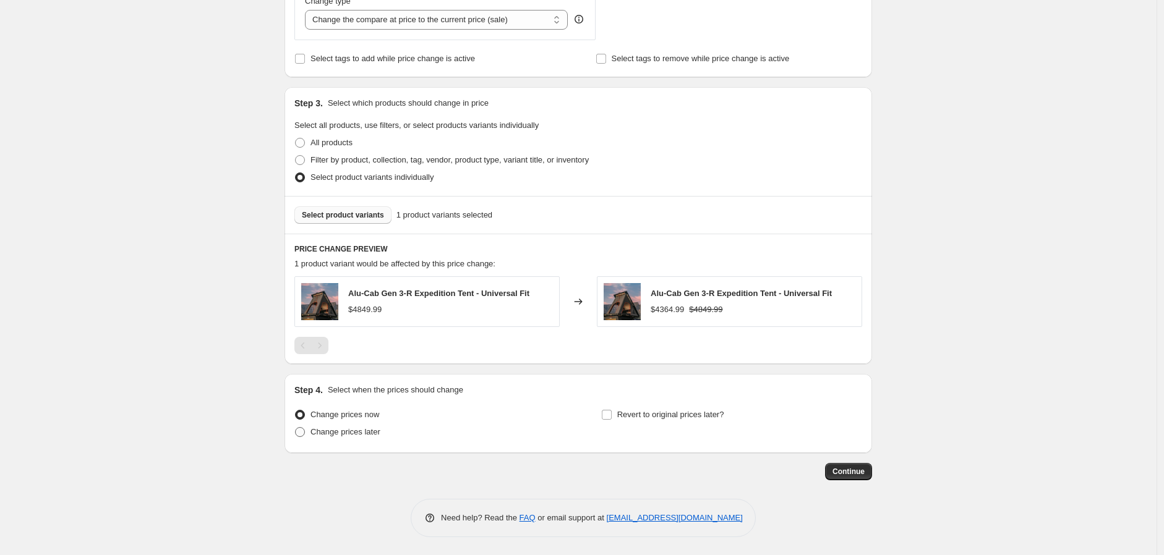
click at [365, 433] on span "Change prices later" at bounding box center [345, 431] width 70 height 9
click at [296, 428] on input "Change prices later" at bounding box center [295, 427] width 1 height 1
radio input "true"
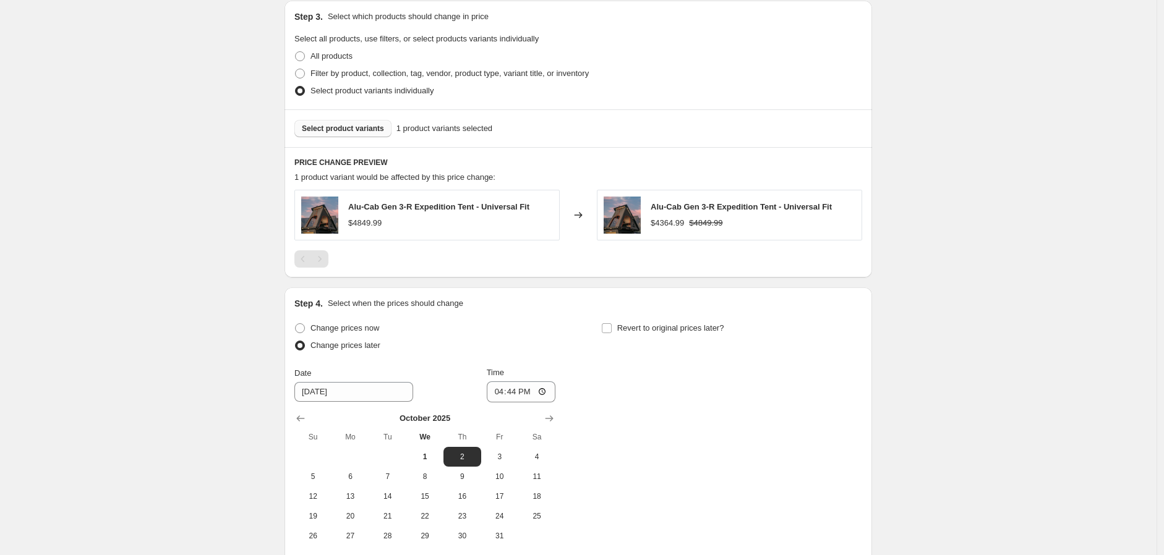
scroll to position [696, 0]
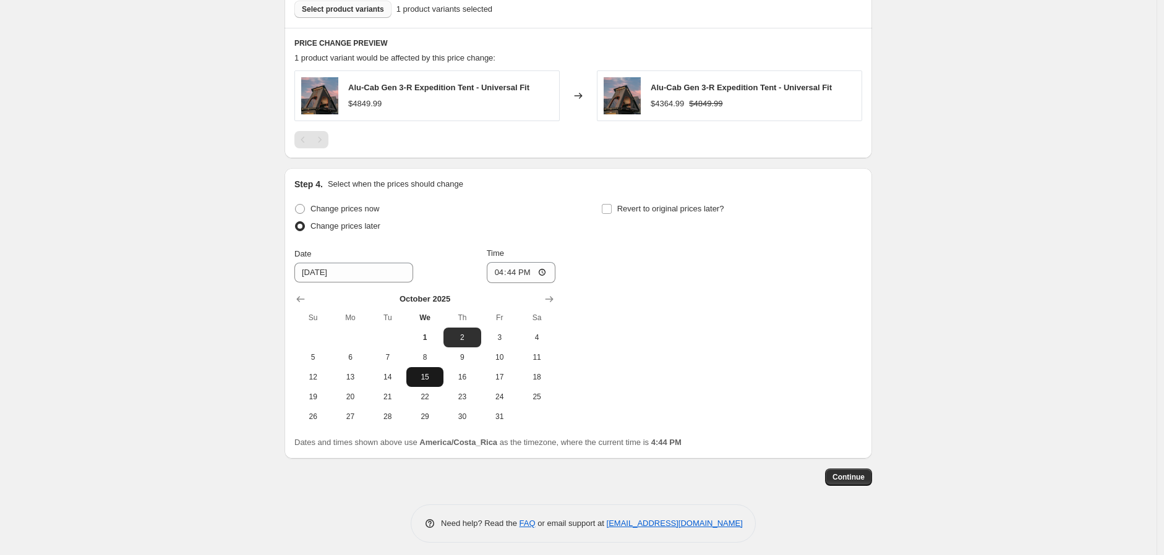
click at [433, 380] on span "15" at bounding box center [424, 377] width 27 height 10
click at [397, 376] on span "14" at bounding box center [387, 377] width 27 height 10
type input "10/14/2025"
click at [502, 271] on input "16:44" at bounding box center [521, 272] width 69 height 21
type input "19:00"
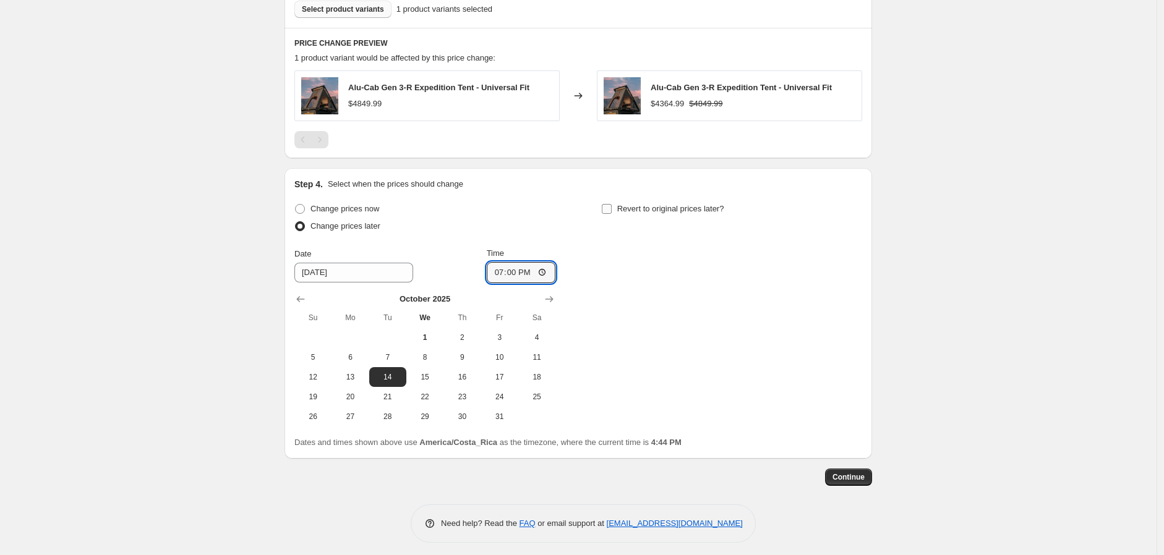
click at [611, 207] on input "Revert to original prices later?" at bounding box center [607, 209] width 10 height 10
checkbox input "true"
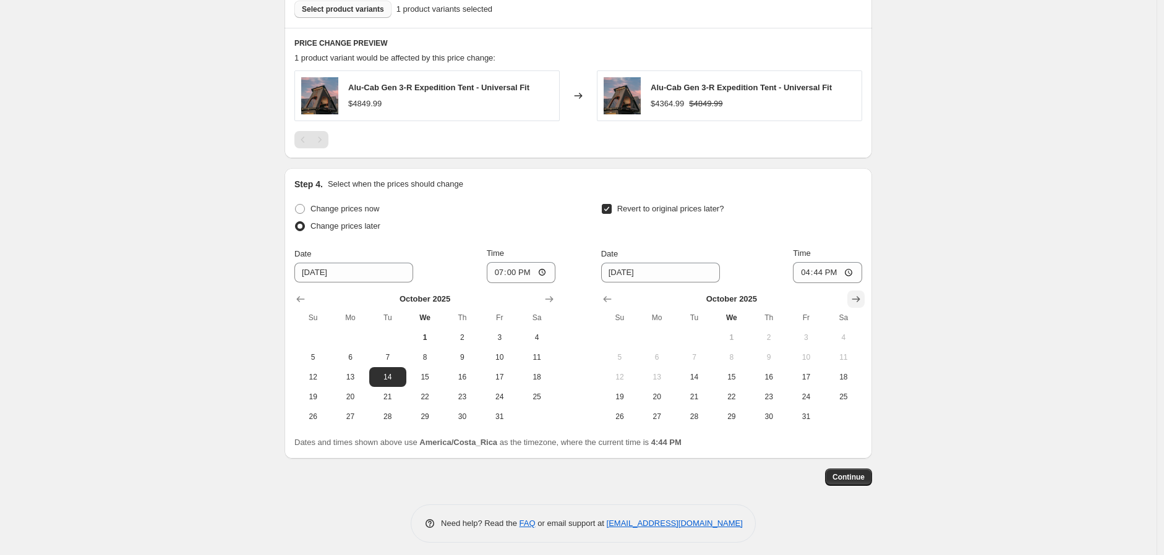
click at [864, 299] on button "Show next month, November 2025" at bounding box center [855, 299] width 17 height 17
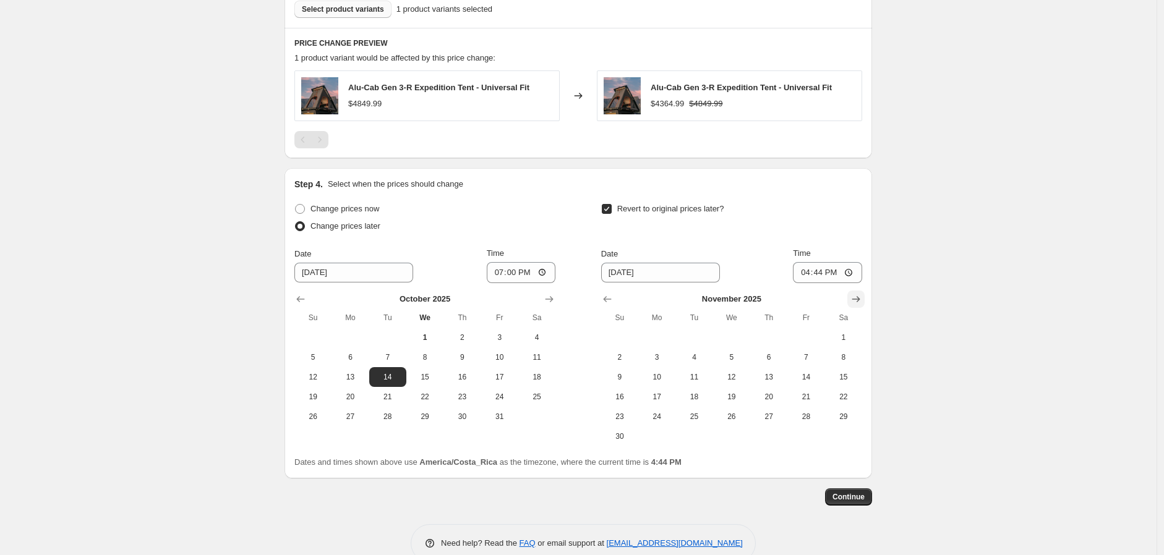
click at [864, 299] on button "Show next month, December 2025" at bounding box center [855, 299] width 17 height 17
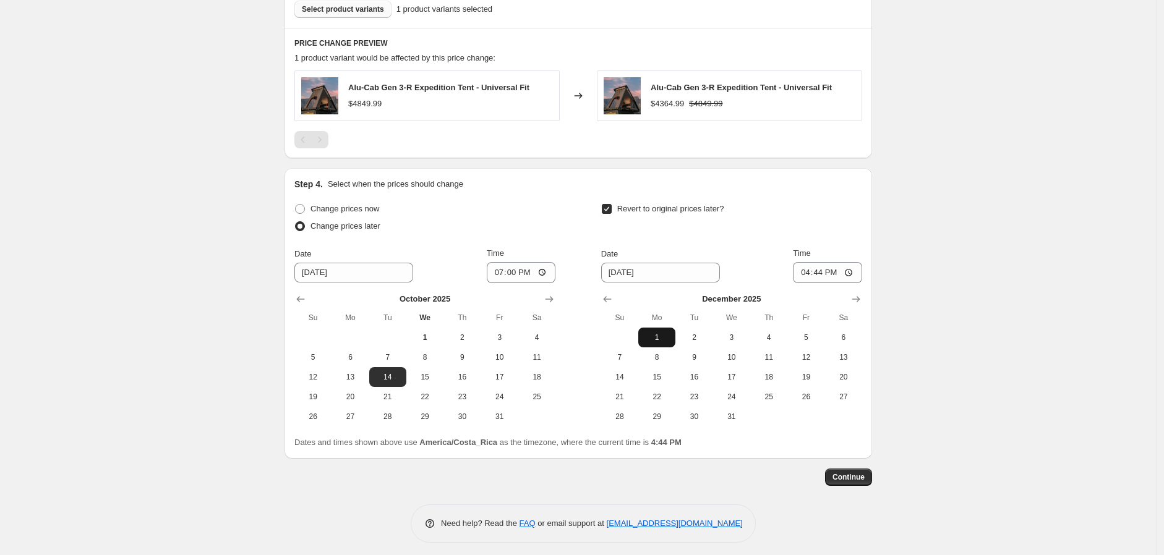
click at [659, 338] on span "1" at bounding box center [656, 338] width 27 height 10
type input "12/1/2025"
click at [802, 275] on input "16:44" at bounding box center [827, 272] width 69 height 21
click at [801, 275] on input "12:00" at bounding box center [827, 272] width 69 height 21
type input "23:59"
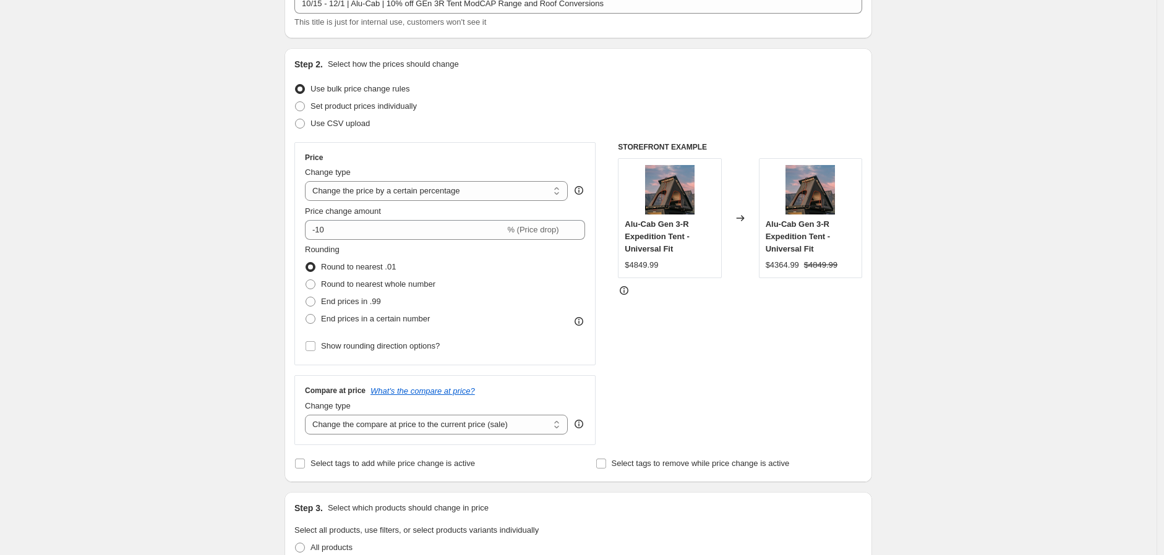
scroll to position [702, 0]
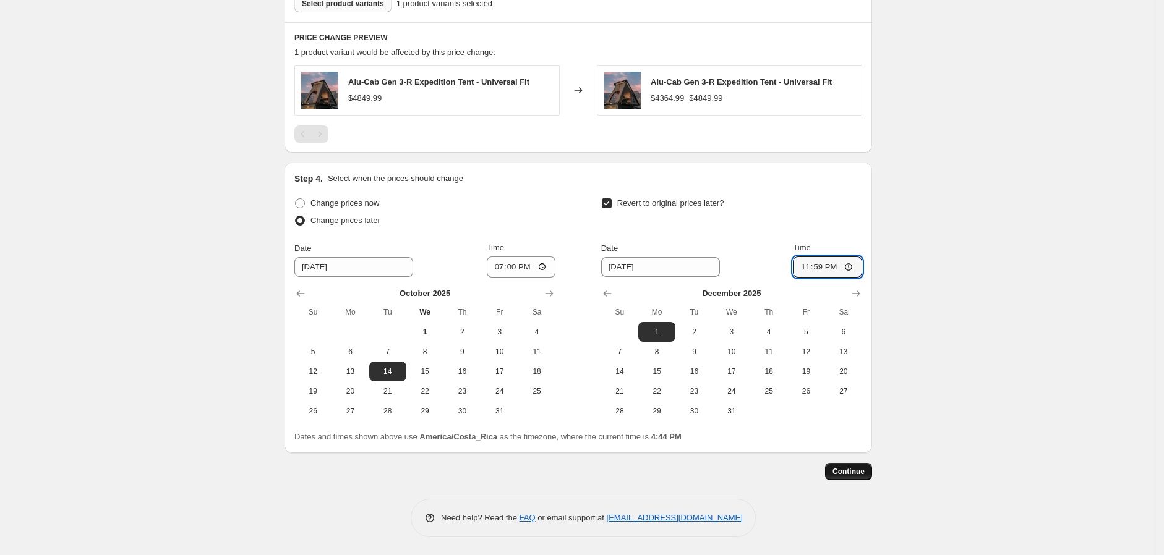
click at [854, 472] on span "Continue" at bounding box center [848, 472] width 32 height 10
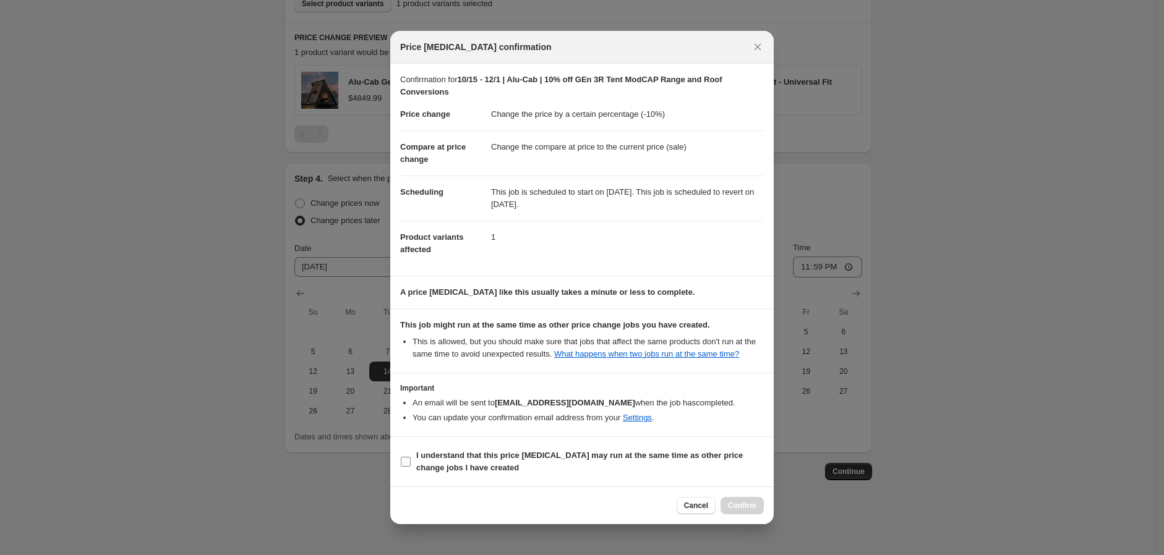
click at [582, 477] on label "I understand that this price change job may run at the same time as other price…" at bounding box center [582, 462] width 364 height 30
click at [411, 467] on input "I understand that this price change job may run at the same time as other price…" at bounding box center [406, 462] width 10 height 10
checkbox input "true"
click at [727, 506] on button "Confirm" at bounding box center [741, 505] width 43 height 17
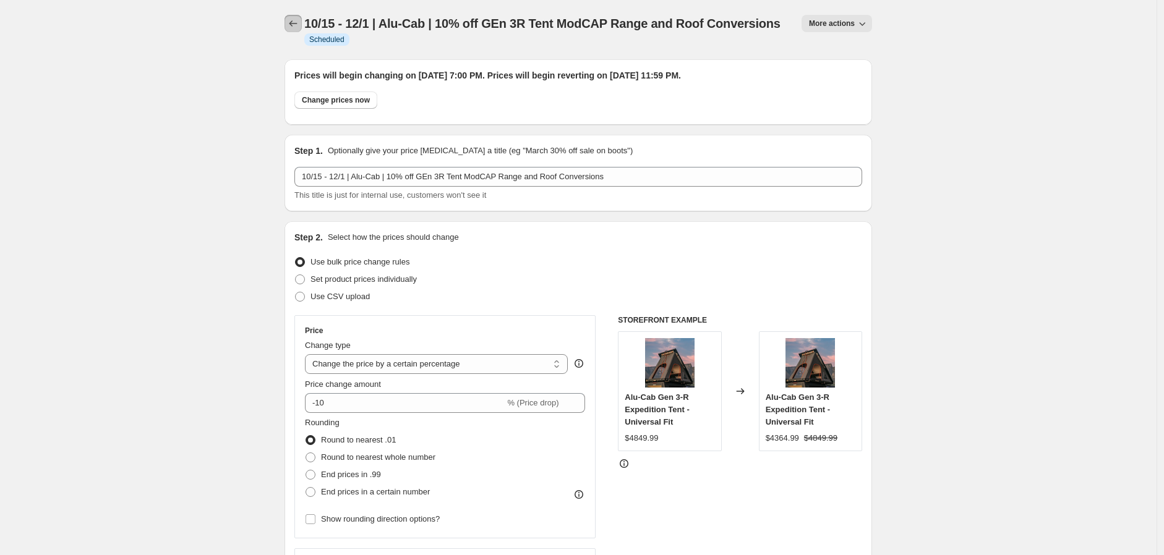
click at [302, 25] on button "Price change jobs" at bounding box center [292, 23] width 17 height 17
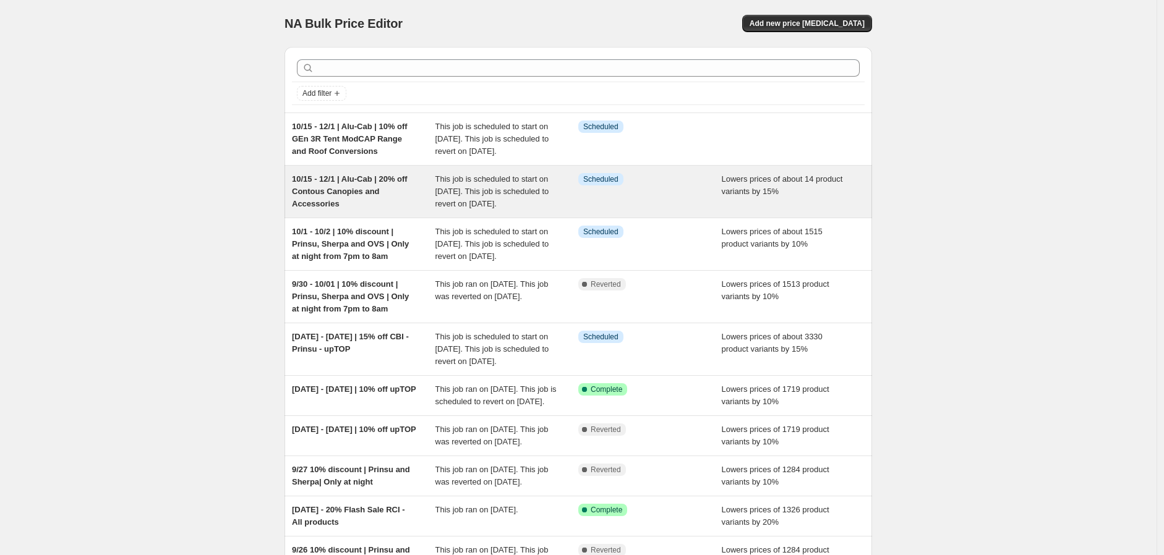
click at [526, 204] on span "This job is scheduled to start on October 14, 2025. This job is scheduled to re…" at bounding box center [492, 191] width 114 height 34
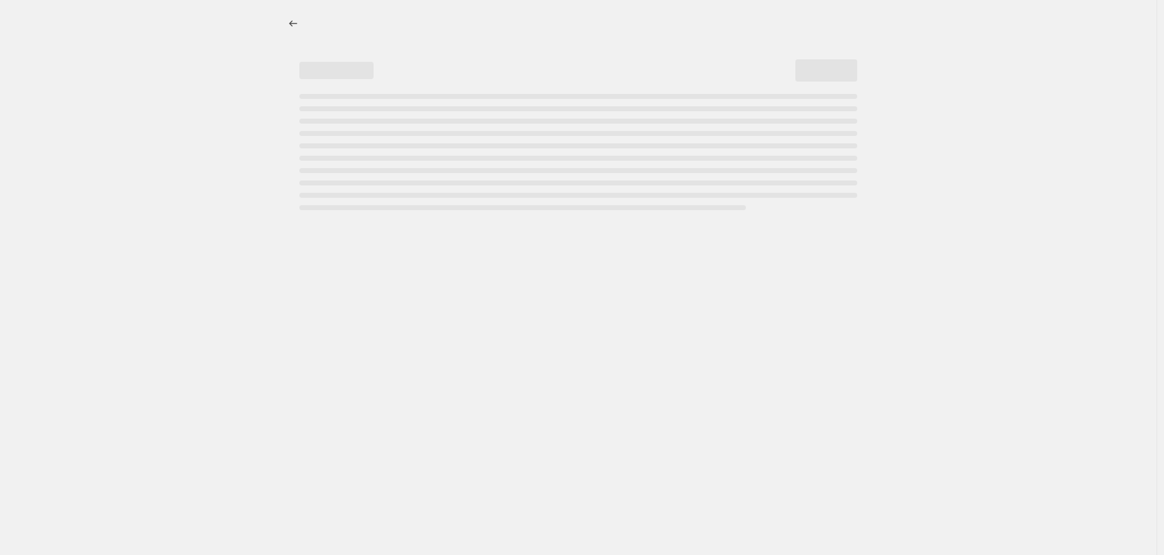
select select "percentage"
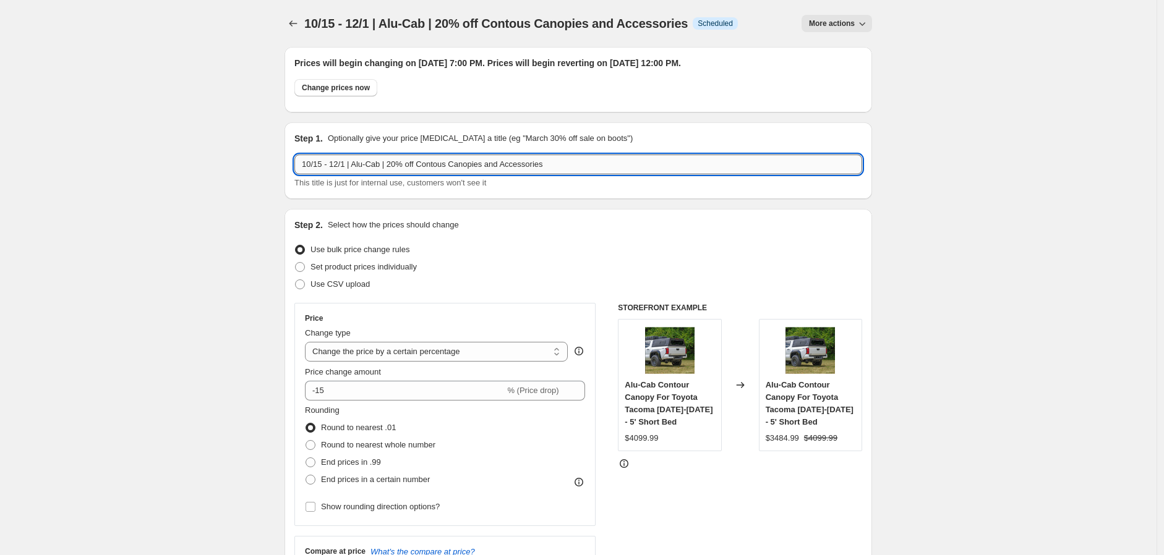
click at [343, 166] on input "10/15 - 12/1 | Alu-Cab | 20% off Contous Canopies and Accessories" at bounding box center [578, 165] width 568 height 20
click at [402, 163] on input "10/15 - 12/1 | Alu-Cab | 20% off Contous Canopies and Accessories" at bounding box center [578, 165] width 568 height 20
type input "10/15 - 12/1 | Alu-Cab | 15% off Contous Canopies and Accessories"
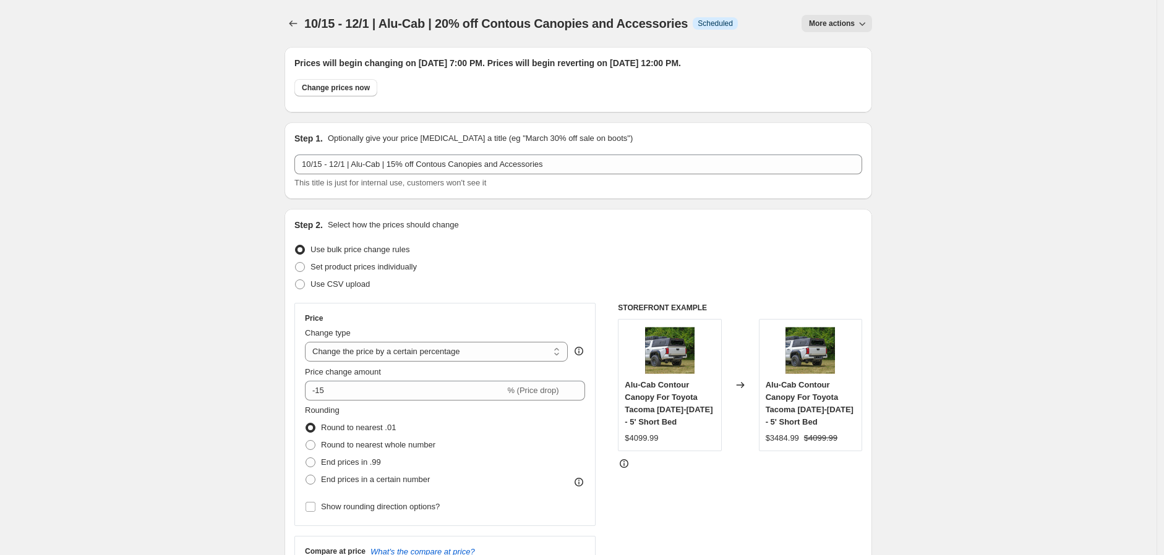
click at [839, 226] on div "Step 2. Select how the prices should change" at bounding box center [578, 225] width 568 height 12
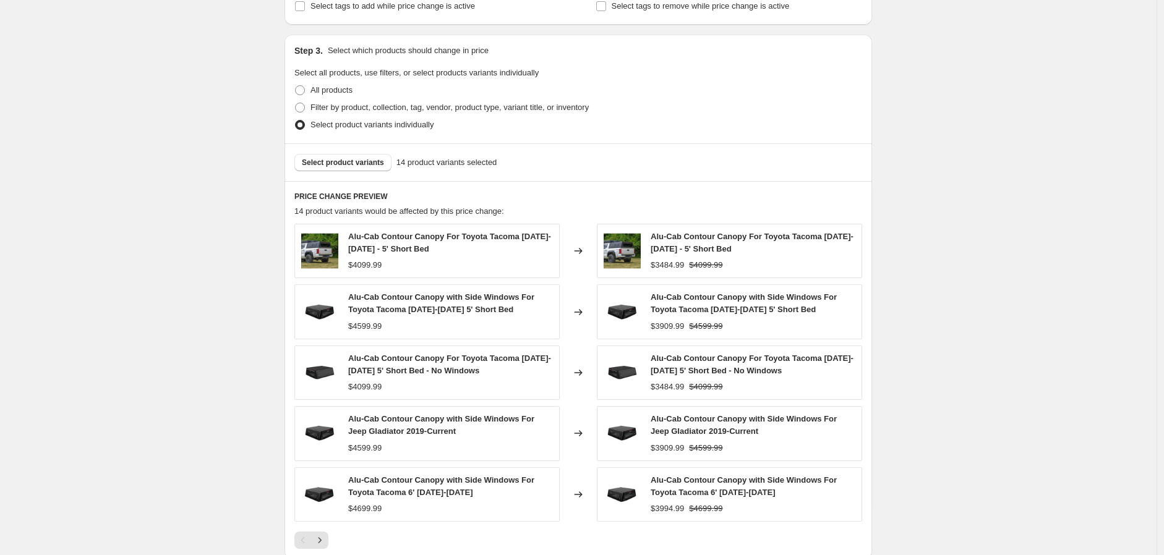
scroll to position [1025, 0]
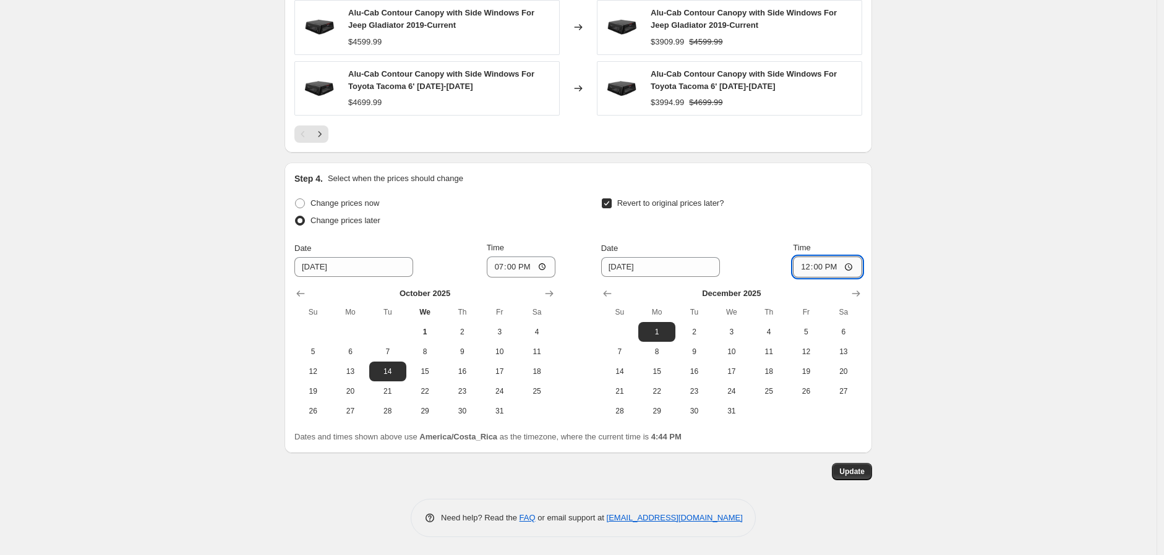
click at [804, 263] on input "12:00" at bounding box center [827, 267] width 69 height 21
click at [817, 268] on input "23:59" at bounding box center [827, 267] width 69 height 21
type input "23:55"
click at [860, 471] on span "Update" at bounding box center [851, 472] width 25 height 10
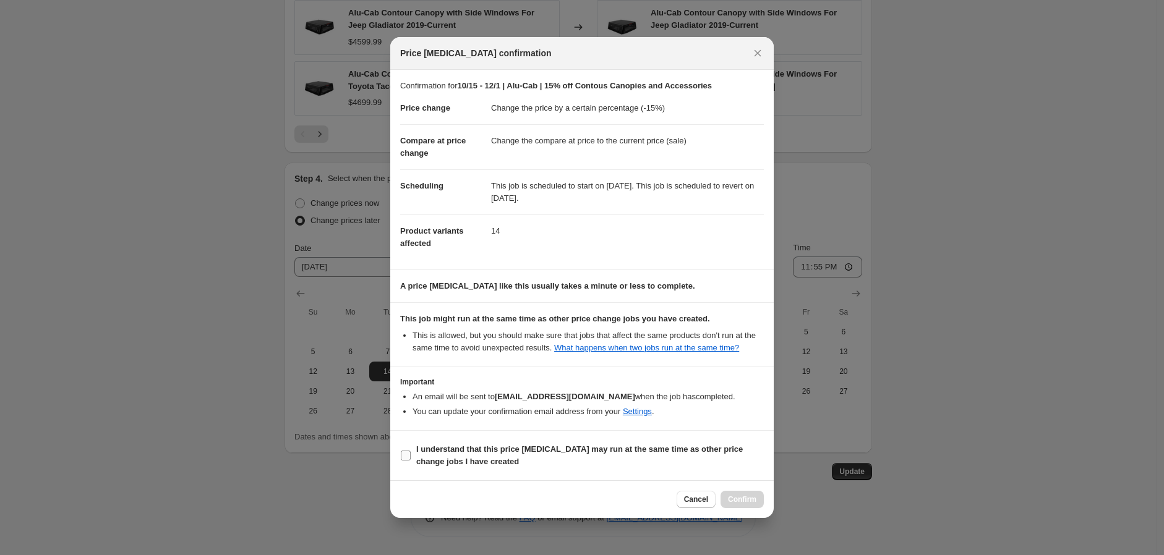
click at [454, 464] on b "I understand that this price change job may run at the same time as other price…" at bounding box center [579, 456] width 326 height 22
click at [411, 461] on input "I understand that this price change job may run at the same time as other price…" at bounding box center [406, 456] width 10 height 10
checkbox input "true"
click at [755, 505] on span "Confirm" at bounding box center [742, 500] width 28 height 10
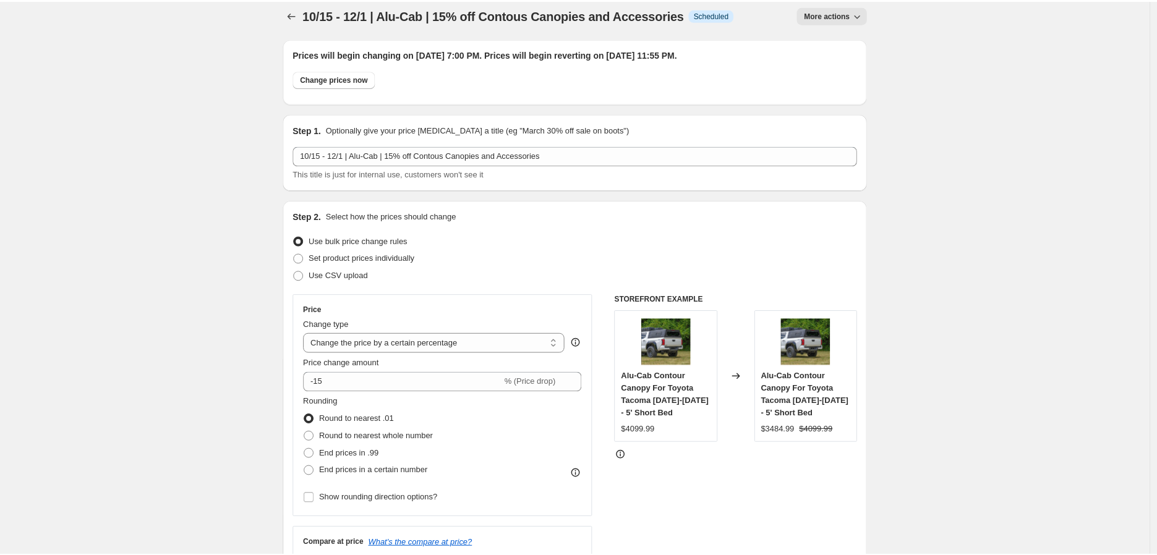
scroll to position [0, 0]
